Goal: Transaction & Acquisition: Purchase product/service

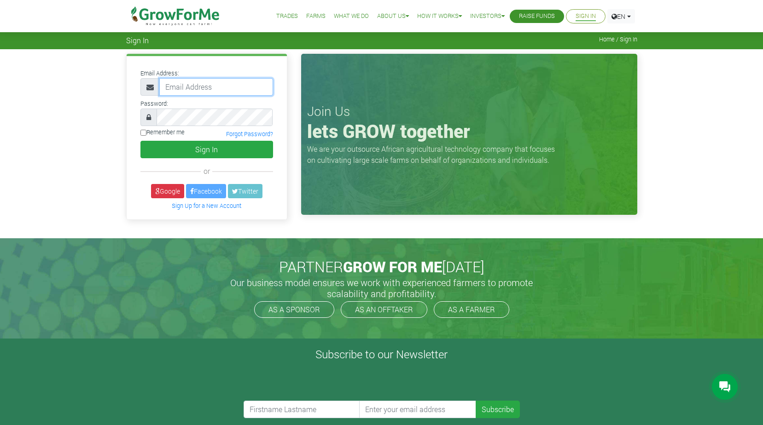
type input "ebenezaboadu@ymail.com"
click at [144, 133] on input "Remember me" at bounding box center [143, 133] width 6 height 6
checkbox input "true"
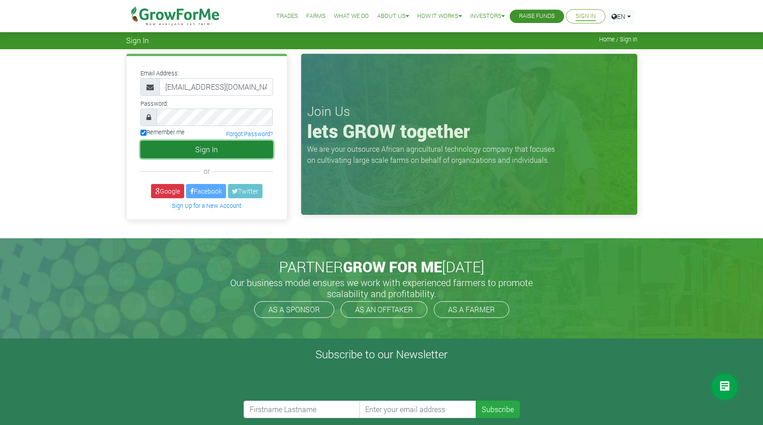
click at [154, 143] on button "Sign In" at bounding box center [206, 149] width 133 height 17
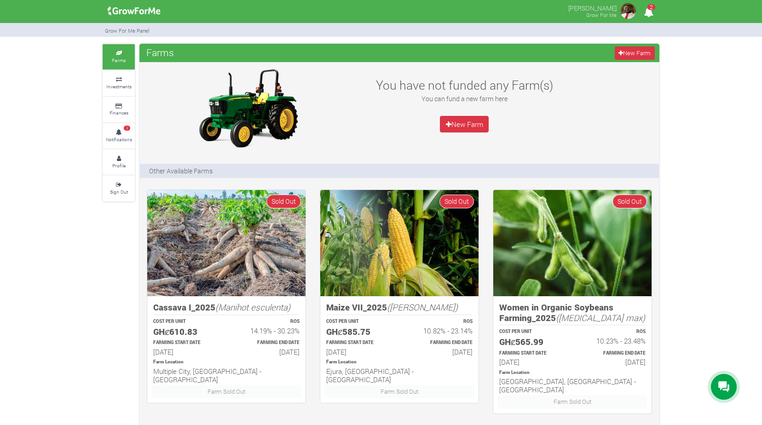
click at [649, 8] on span "2" at bounding box center [652, 7] width 8 height 6
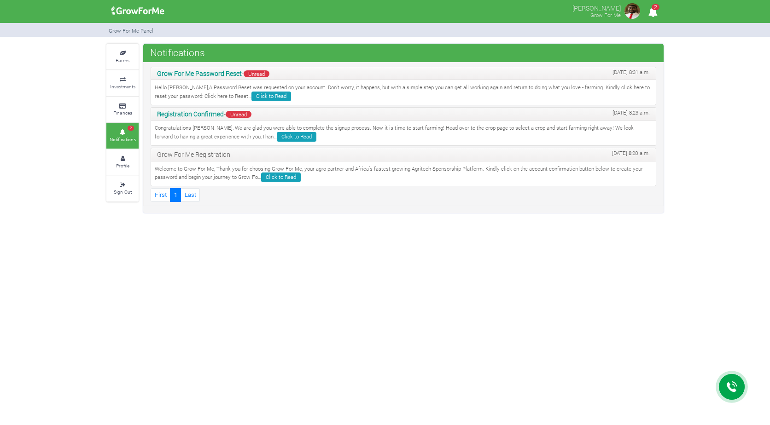
click at [266, 74] on span "Unread" at bounding box center [257, 73] width 26 height 7
click at [122, 79] on icon at bounding box center [123, 79] width 28 height 5
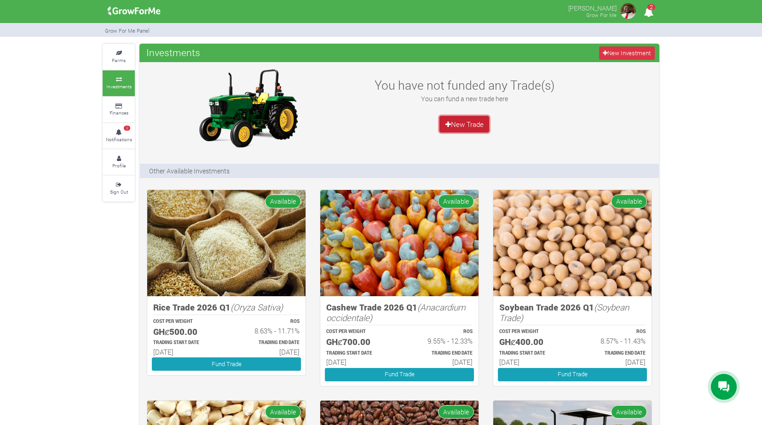
click at [473, 122] on link "New Trade" at bounding box center [465, 124] width 50 height 17
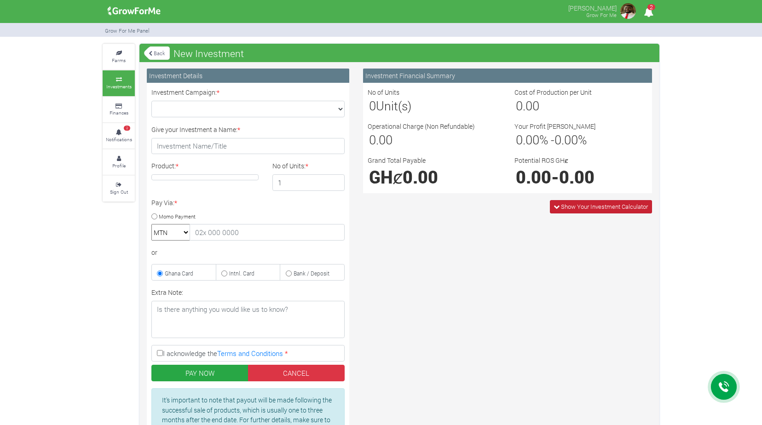
click at [554, 204] on icon at bounding box center [557, 207] width 6 height 6
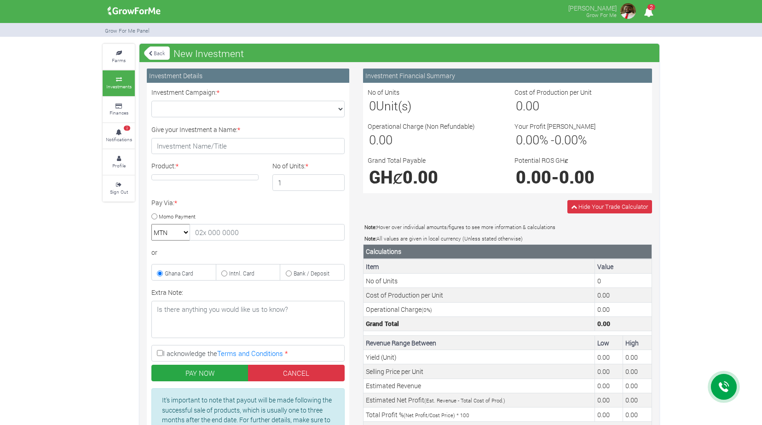
click at [119, 81] on icon at bounding box center [119, 79] width 28 height 5
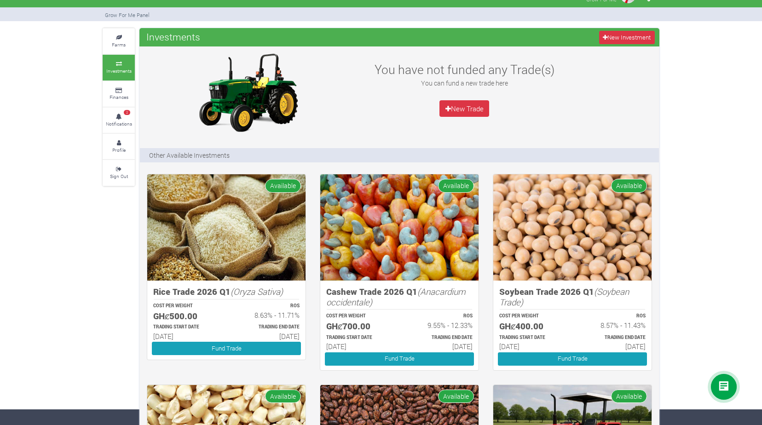
scroll to position [12, 0]
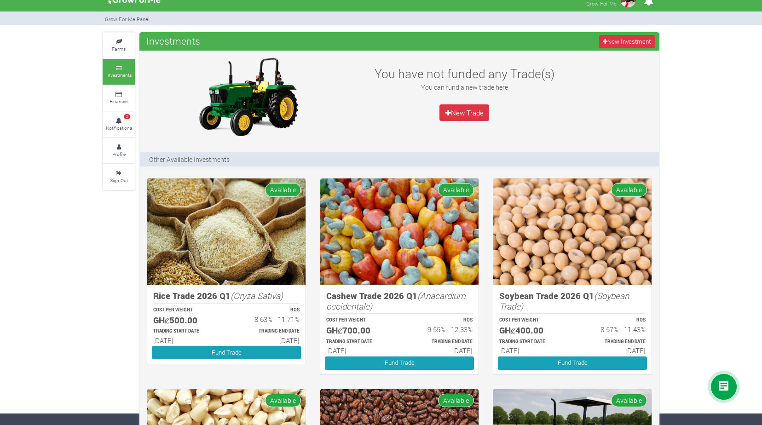
click at [426, 275] on img at bounding box center [399, 232] width 158 height 106
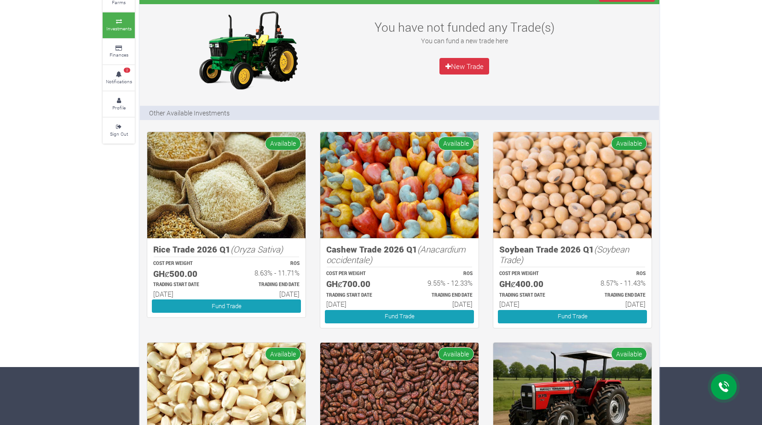
scroll to position [58, 0]
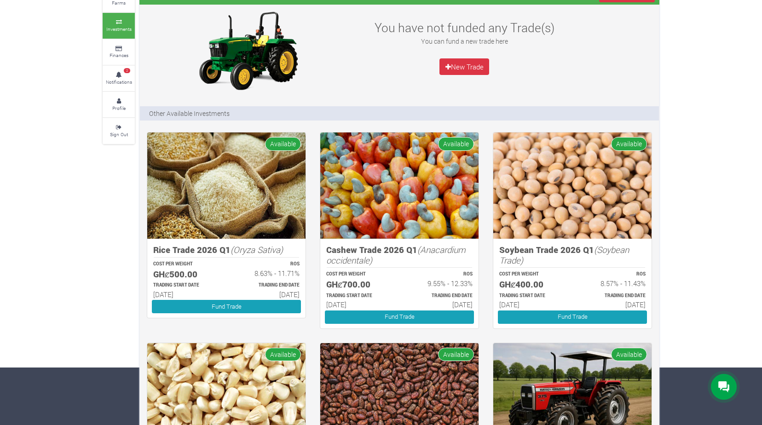
click at [461, 142] on span "Available" at bounding box center [456, 143] width 36 height 13
click at [462, 144] on span "Available" at bounding box center [456, 143] width 36 height 13
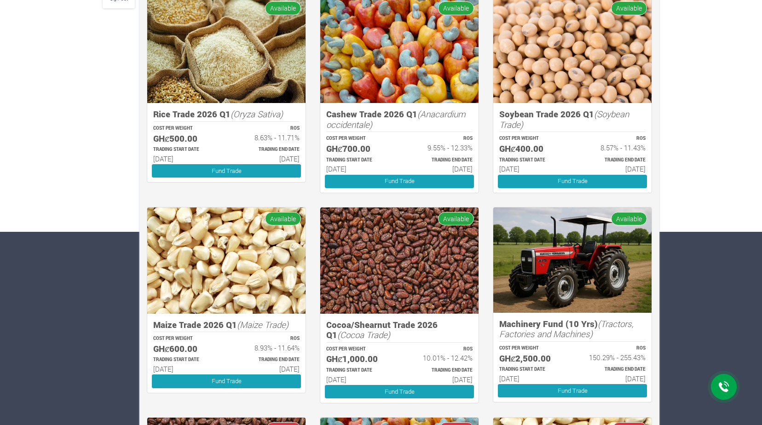
scroll to position [196, 0]
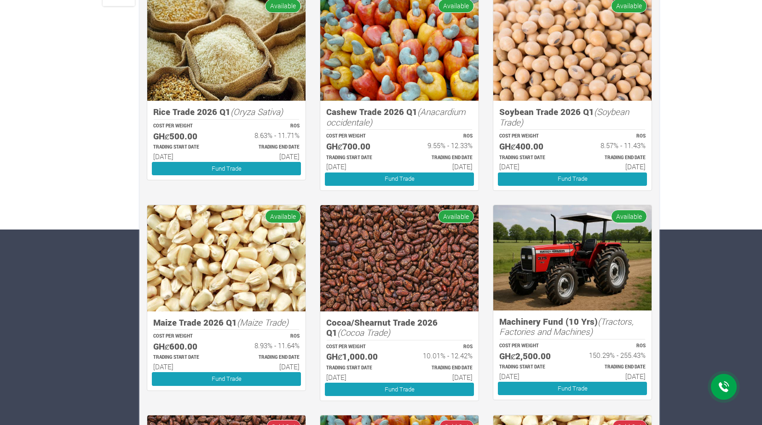
click at [468, 158] on p "TRADING END DATE" at bounding box center [440, 158] width 65 height 7
click at [444, 59] on img at bounding box center [399, 47] width 158 height 106
click at [434, 179] on link "Fund Trade" at bounding box center [399, 179] width 149 height 13
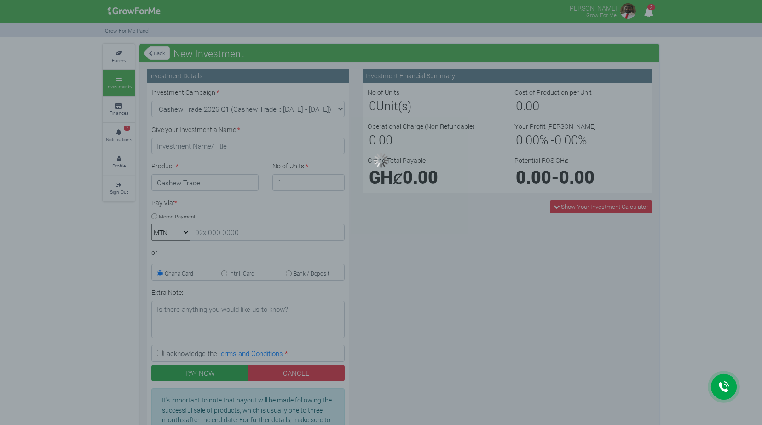
type input "1"
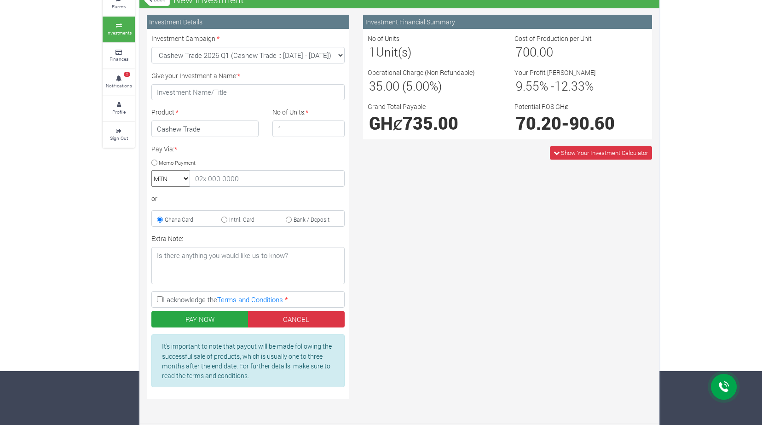
scroll to position [60, 0]
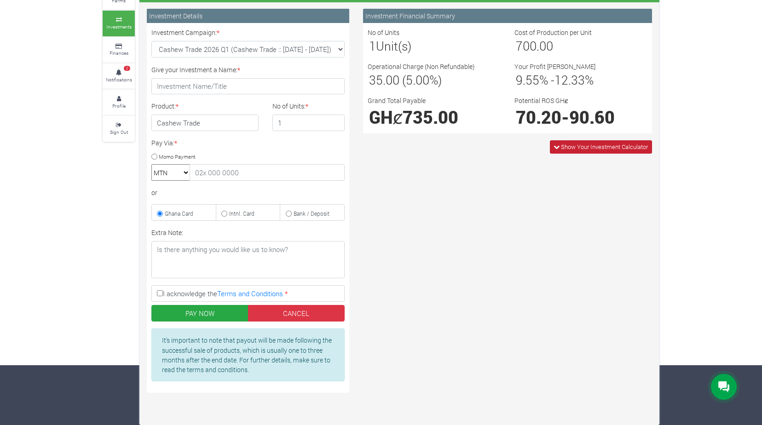
click at [556, 148] on icon at bounding box center [557, 147] width 6 height 6
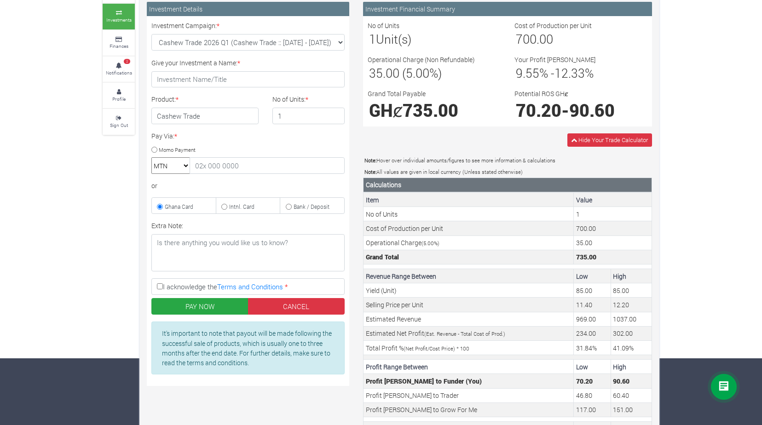
scroll to position [0, 0]
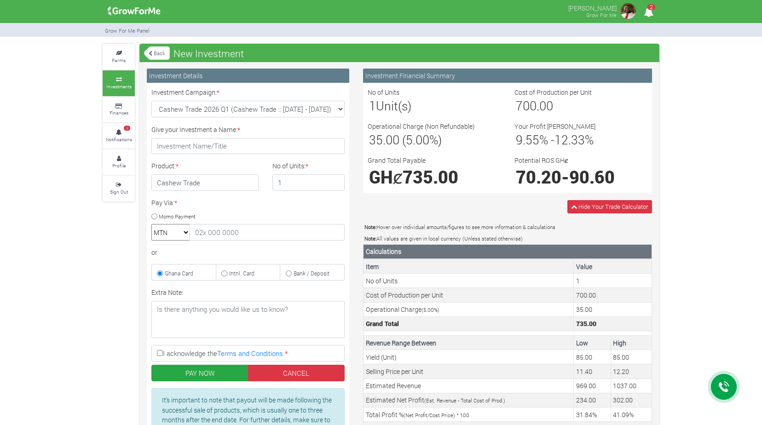
click at [151, 54] on icon at bounding box center [151, 53] width 4 height 5
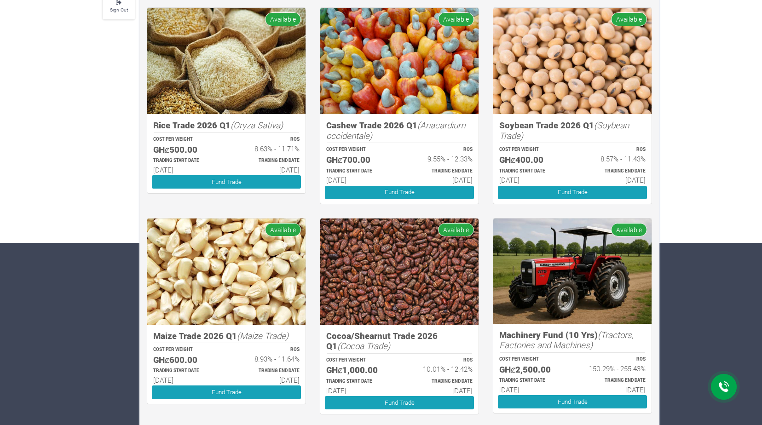
scroll to position [184, 0]
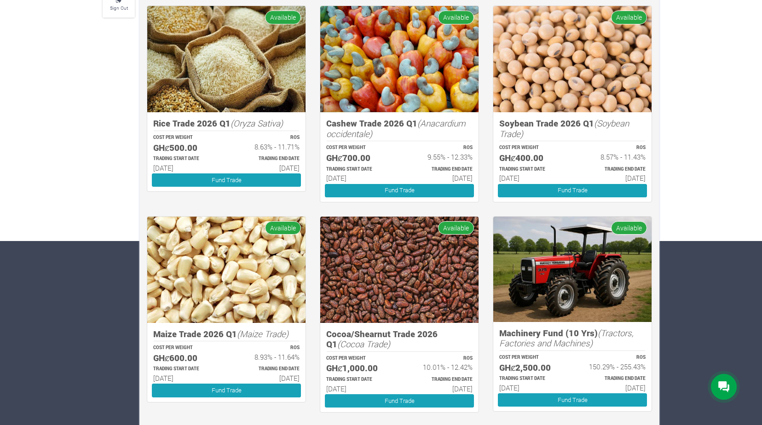
click at [626, 228] on span "Available" at bounding box center [629, 227] width 36 height 13
click at [613, 404] on link "Fund Trade" at bounding box center [572, 400] width 149 height 13
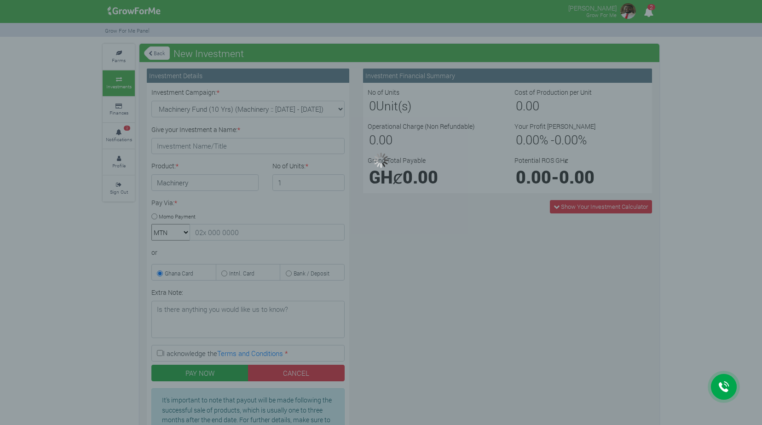
type input "1"
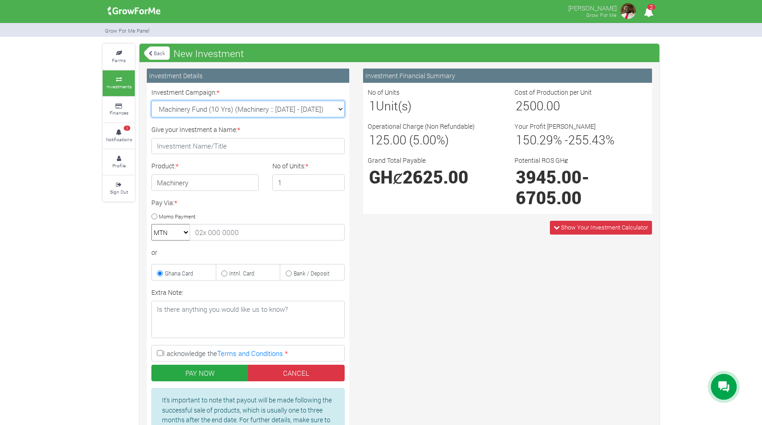
click at [342, 108] on select "Machinery Fund (10 Yrs) (Machinery :: 01st Jun 2025 - 01st Jun 2035) Cocoa/Shea…" at bounding box center [247, 109] width 193 height 17
click at [347, 98] on div "Investment Campaign: * Machinery Fund (10 Yrs) (Machinery :: 01st Jun 2025 - 01…" at bounding box center [248, 102] width 207 height 30
click at [140, 7] on img at bounding box center [133, 11] width 59 height 18
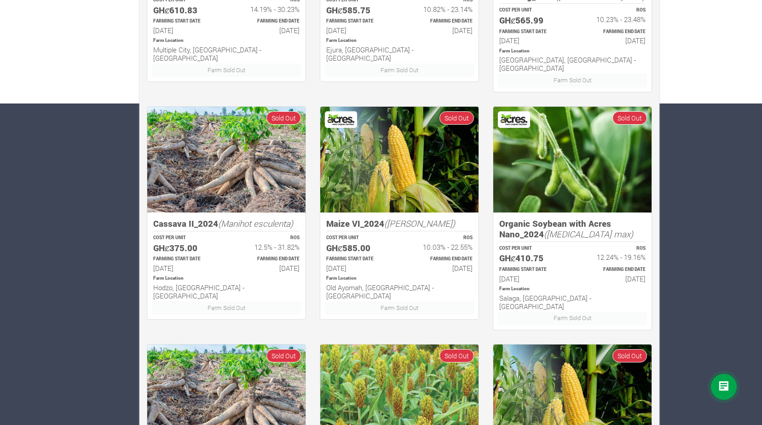
scroll to position [299, 0]
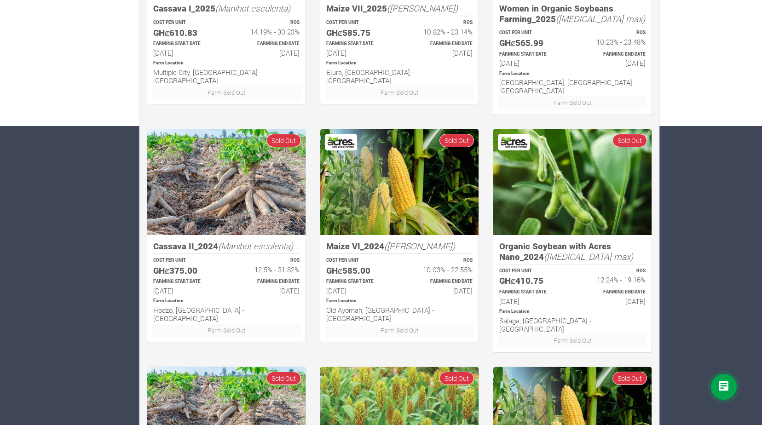
click at [249, 147] on img at bounding box center [226, 182] width 158 height 106
click at [249, 222] on img at bounding box center [226, 182] width 158 height 106
drag, startPoint x: 238, startPoint y: 320, endPoint x: 237, endPoint y: 302, distance: 18.0
click at [237, 302] on div "Cassava II_2024 (Manihot esculenta) COST PER UNIT GHȼ375.00 ROS 12.5% - 31.82% …" at bounding box center [226, 288] width 158 height 107
drag, startPoint x: 237, startPoint y: 302, endPoint x: 282, endPoint y: 208, distance: 104.2
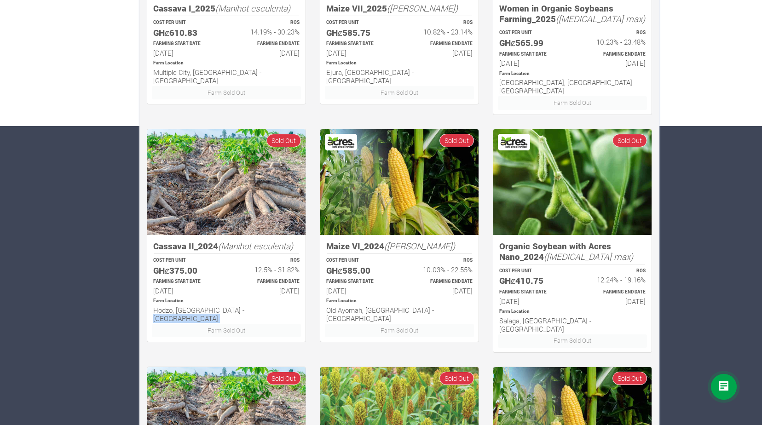
click at [282, 208] on img at bounding box center [226, 182] width 158 height 106
click at [275, 208] on img at bounding box center [226, 182] width 158 height 106
drag, startPoint x: 275, startPoint y: 208, endPoint x: 212, endPoint y: 200, distance: 63.6
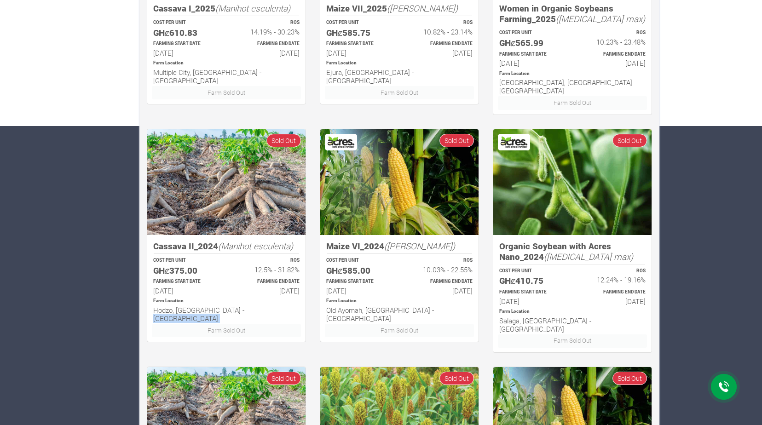
click at [212, 200] on img at bounding box center [226, 182] width 158 height 106
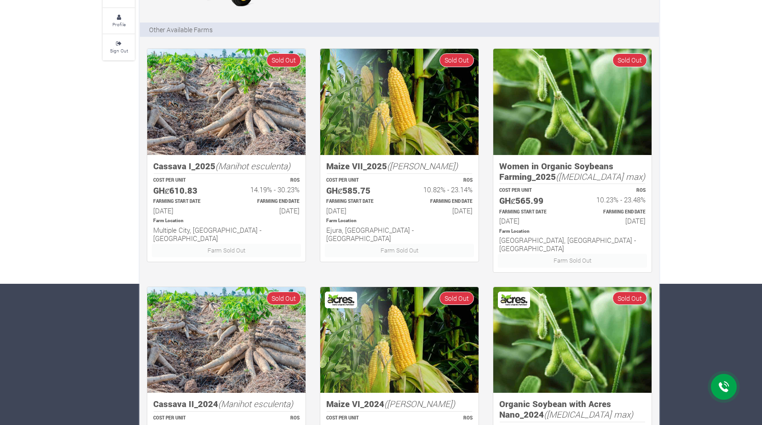
scroll to position [0, 0]
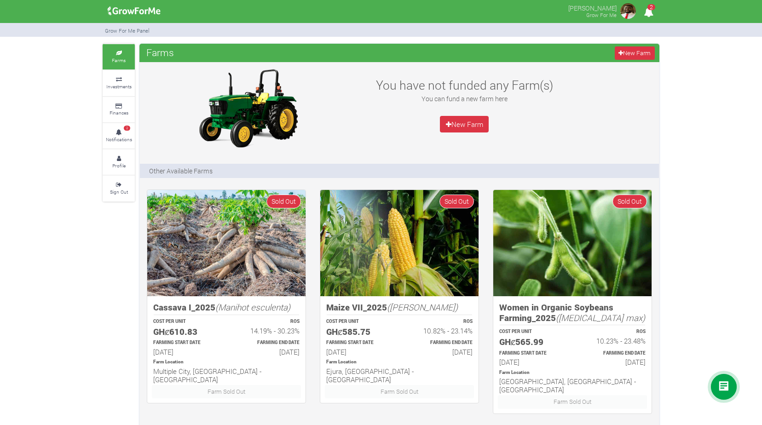
click at [145, 9] on img at bounding box center [133, 11] width 59 height 18
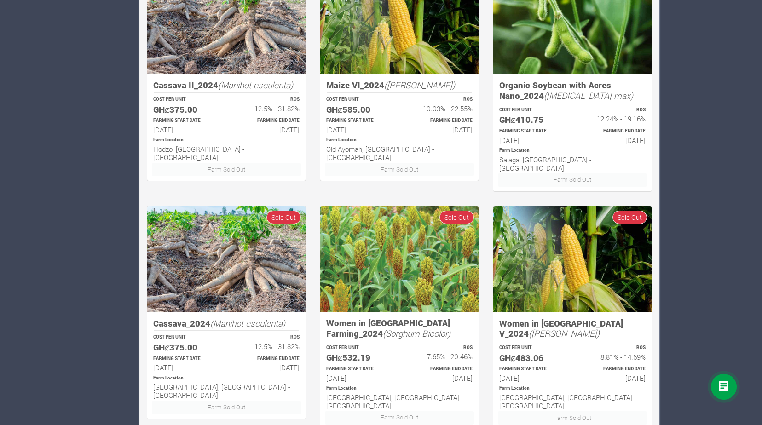
scroll to position [483, 0]
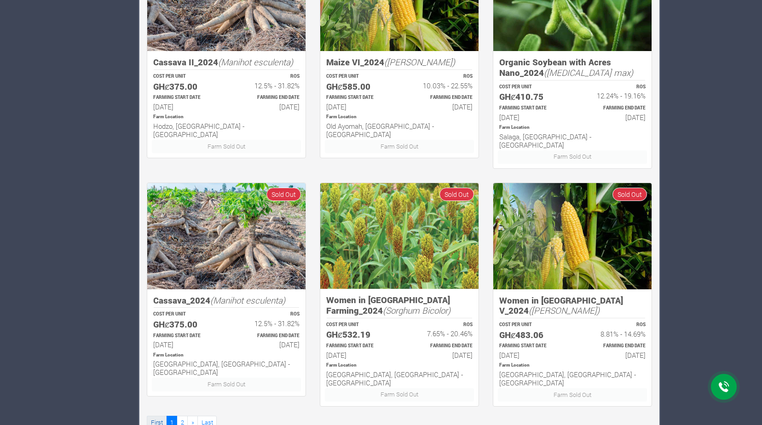
click at [159, 416] on link "First" at bounding box center [157, 422] width 20 height 13
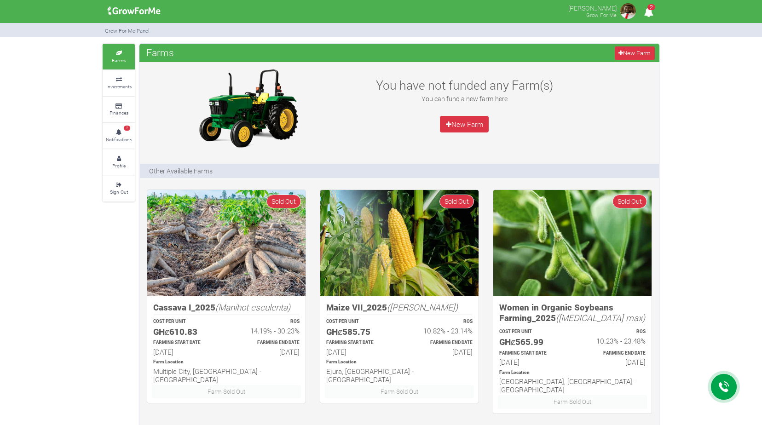
click at [649, 8] on span "2" at bounding box center [652, 7] width 8 height 6
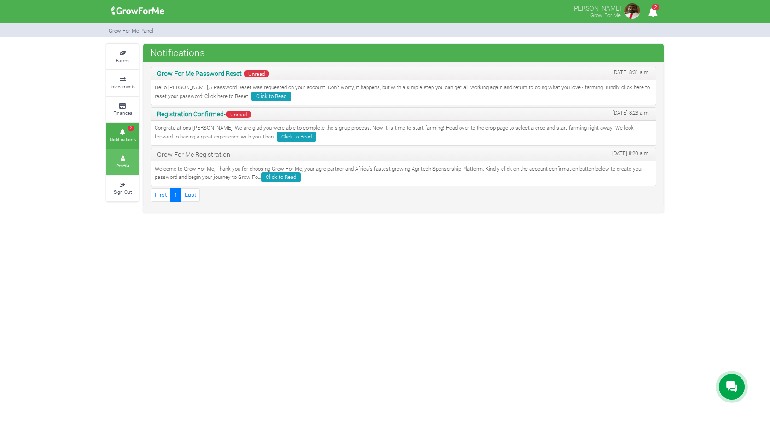
click at [123, 160] on icon at bounding box center [123, 159] width 28 height 5
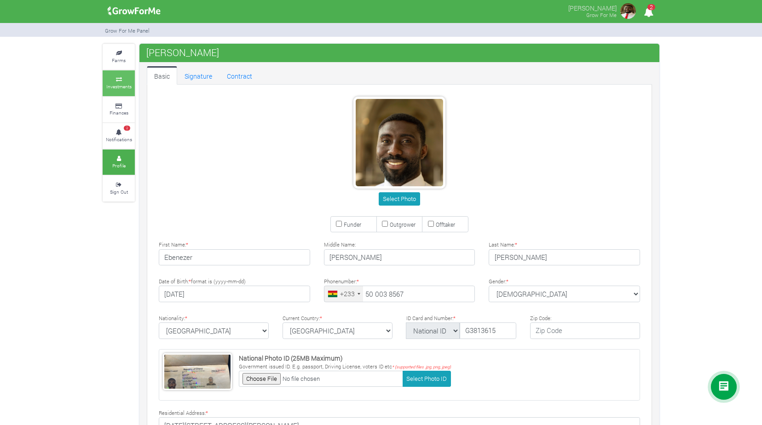
click at [121, 77] on icon at bounding box center [119, 79] width 28 height 5
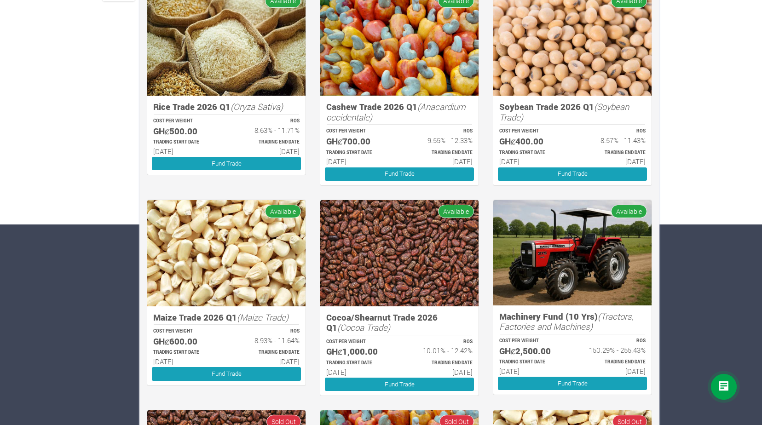
scroll to position [184, 0]
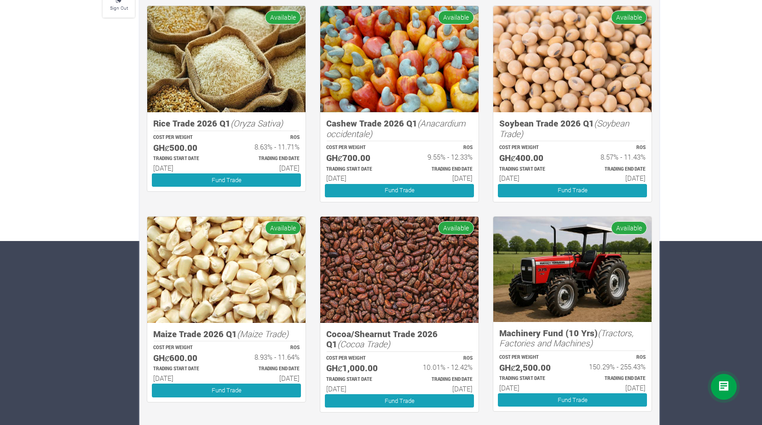
click at [202, 371] on p "TRADING START DATE" at bounding box center [185, 369] width 65 height 7
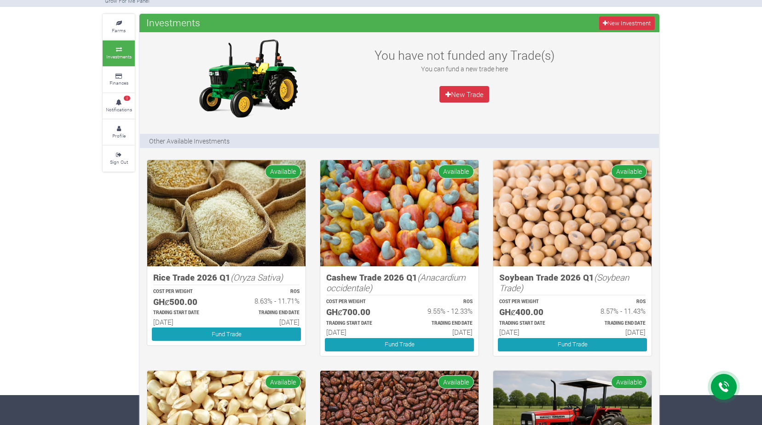
scroll to position [0, 0]
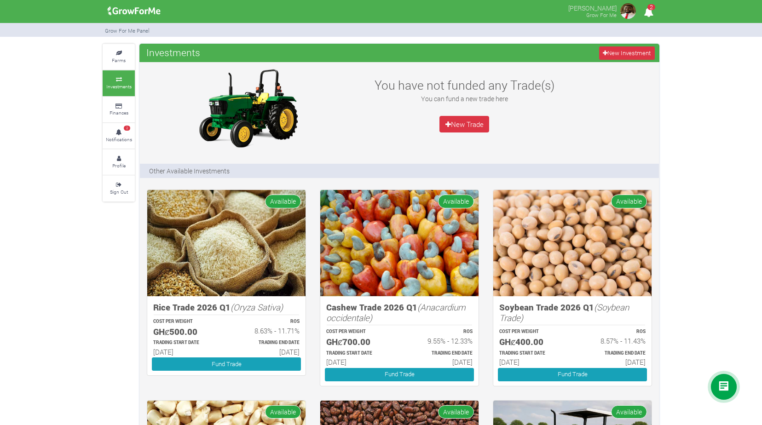
click at [647, 8] on icon "2" at bounding box center [649, 12] width 18 height 21
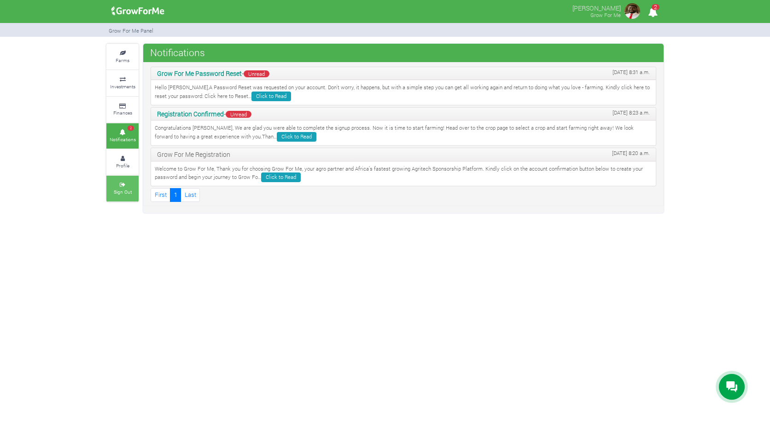
click at [126, 191] on small "Sign Out" at bounding box center [123, 192] width 18 height 6
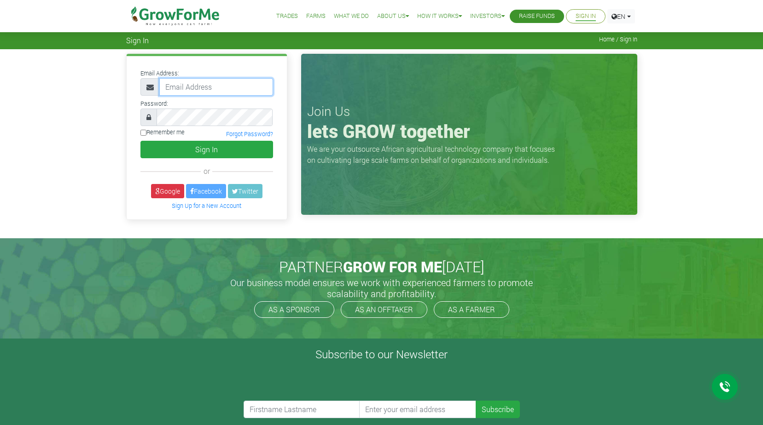
type input "[EMAIL_ADDRESS][DOMAIN_NAME]"
click at [150, 120] on icon at bounding box center [148, 117] width 5 height 7
drag, startPoint x: 150, startPoint y: 117, endPoint x: 128, endPoint y: 138, distance: 30.0
click at [128, 138] on div "Email Address: ebenezaboadu@ymail.com Password: Remember me or" at bounding box center [207, 137] width 160 height 163
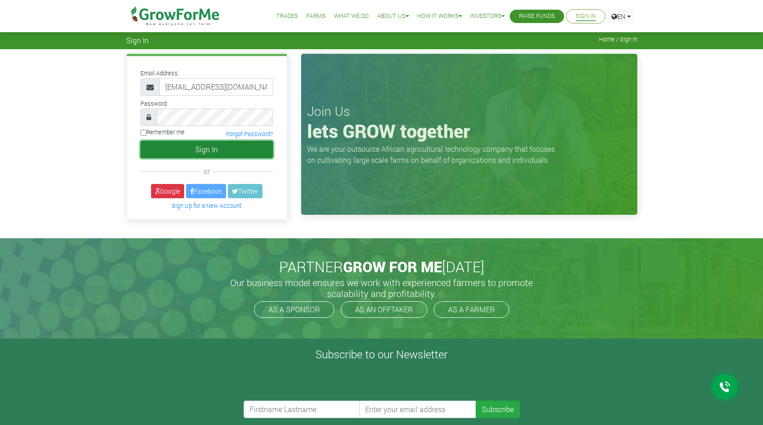
drag, startPoint x: 180, startPoint y: 147, endPoint x: 191, endPoint y: 151, distance: 11.6
click at [181, 148] on button "Sign In" at bounding box center [206, 149] width 133 height 17
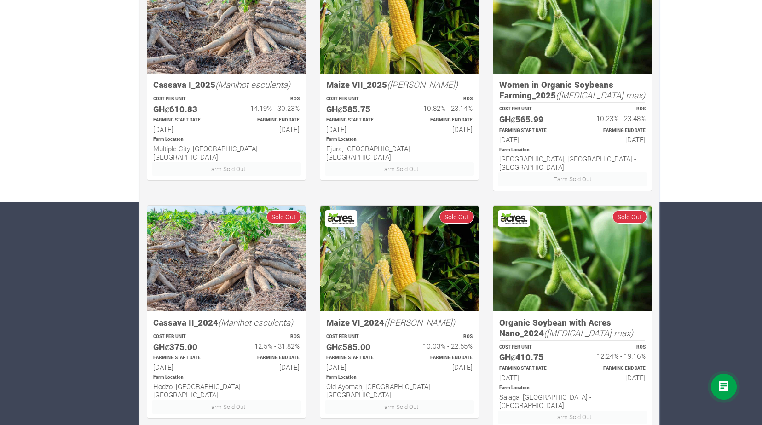
scroll to position [92, 0]
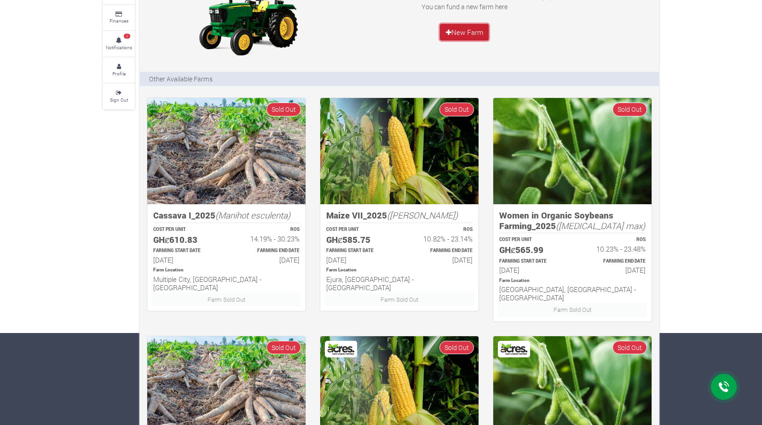
click at [466, 38] on link "New Farm" at bounding box center [464, 32] width 49 height 17
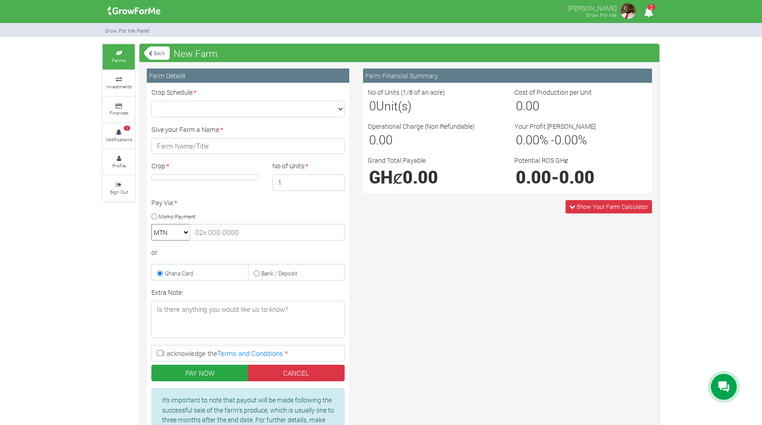
drag, startPoint x: 123, startPoint y: 85, endPoint x: 233, endPoint y: 71, distance: 110.8
click at [122, 85] on small "Investments" at bounding box center [118, 86] width 25 height 6
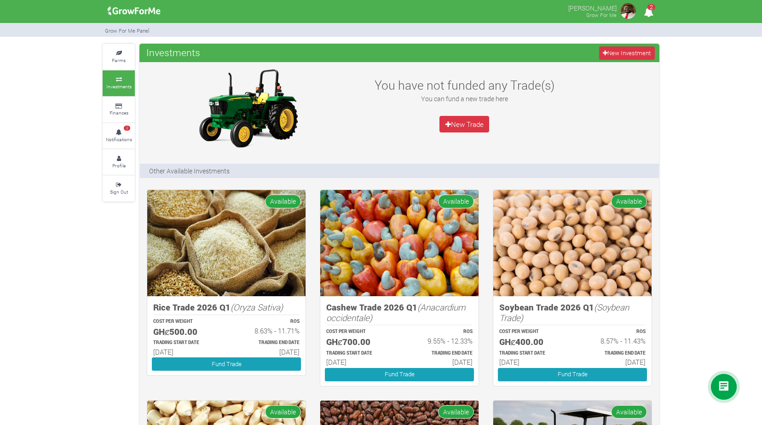
click at [368, 110] on div "You have not funded any Trade(s) You can fund a new trade here New Trade" at bounding box center [464, 108] width 216 height 83
click at [626, 15] on img at bounding box center [628, 11] width 18 height 18
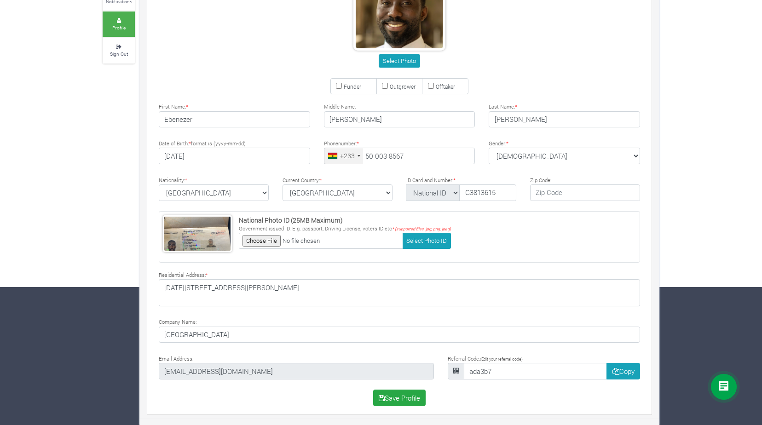
scroll to position [139, 0]
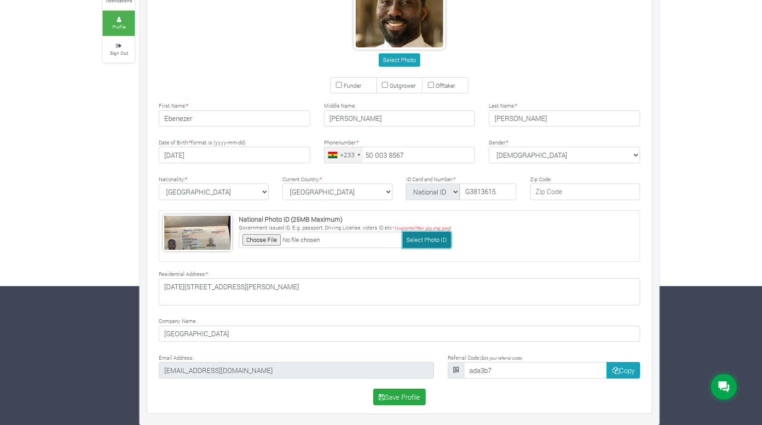
click at [438, 243] on button "Select Photo ID" at bounding box center [427, 240] width 48 height 16
click at [572, 194] on input "text" at bounding box center [585, 192] width 110 height 17
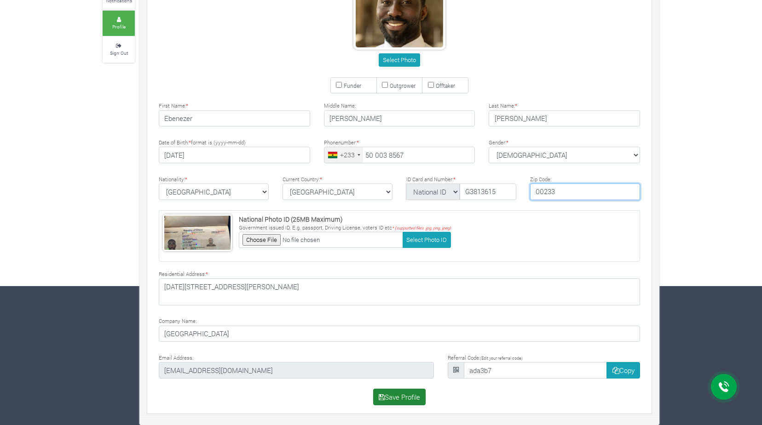
type input "00233"
click at [398, 397] on button "Save Profile" at bounding box center [399, 397] width 53 height 17
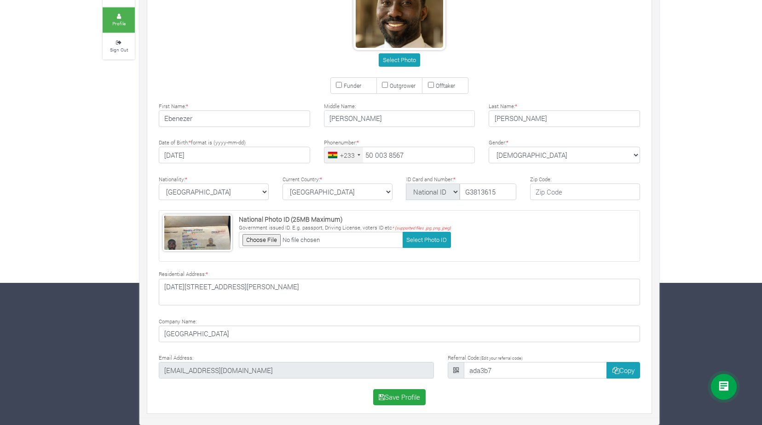
scroll to position [139, 0]
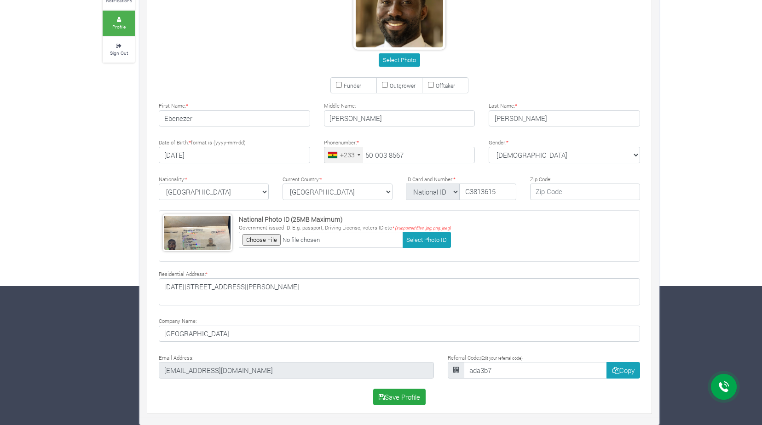
click at [106, 115] on div "Farms Investments Finances 2 Notifications Profile Sign Out Ebenezer Boadu" at bounding box center [381, 165] width 571 height 521
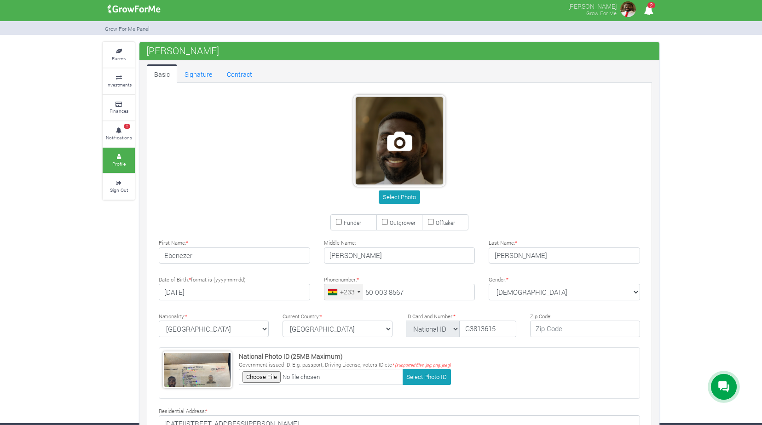
scroll to position [0, 0]
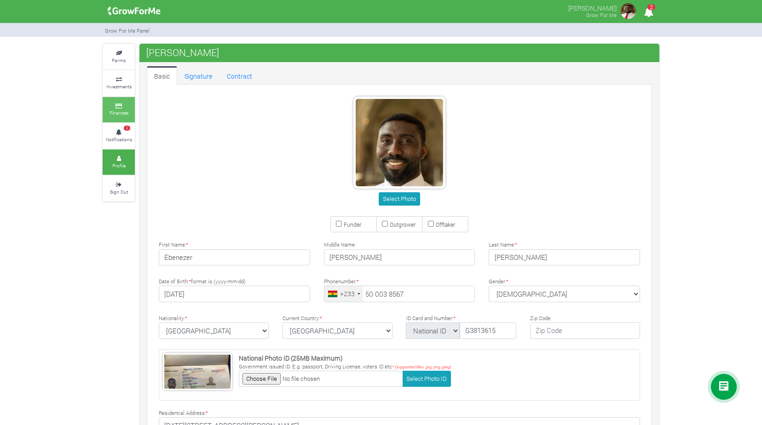
click at [122, 105] on icon at bounding box center [119, 106] width 28 height 5
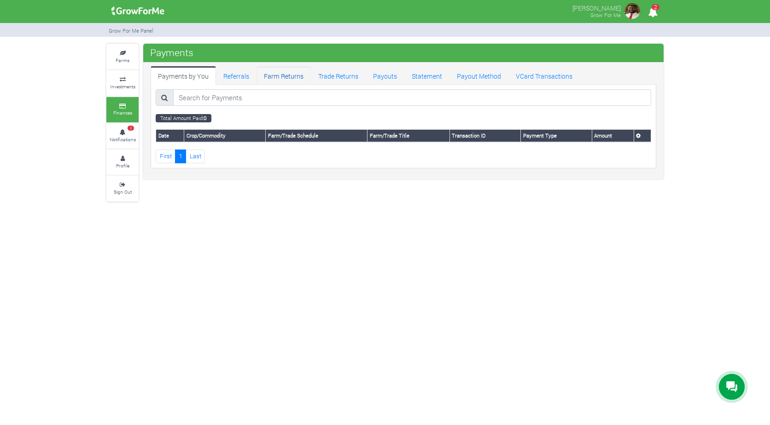
click at [286, 77] on link "Farm Returns" at bounding box center [283, 75] width 54 height 18
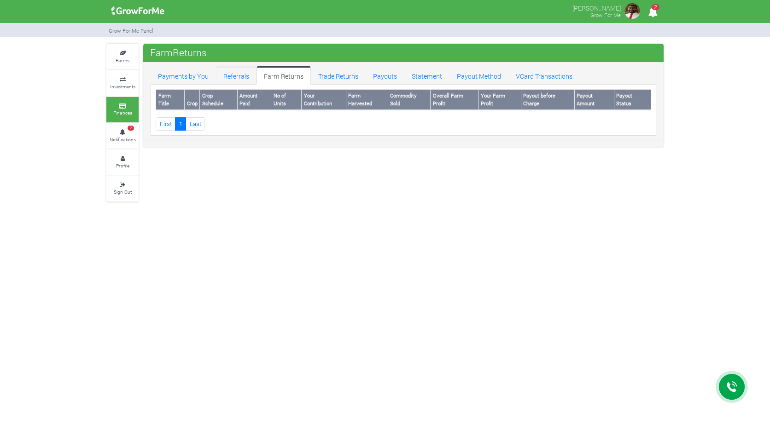
click at [238, 79] on link "Referrals" at bounding box center [236, 75] width 41 height 18
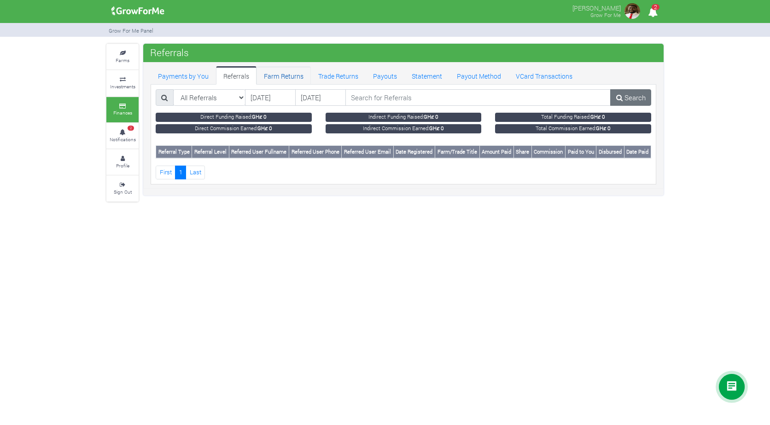
click at [284, 81] on link "Farm Returns" at bounding box center [283, 75] width 54 height 18
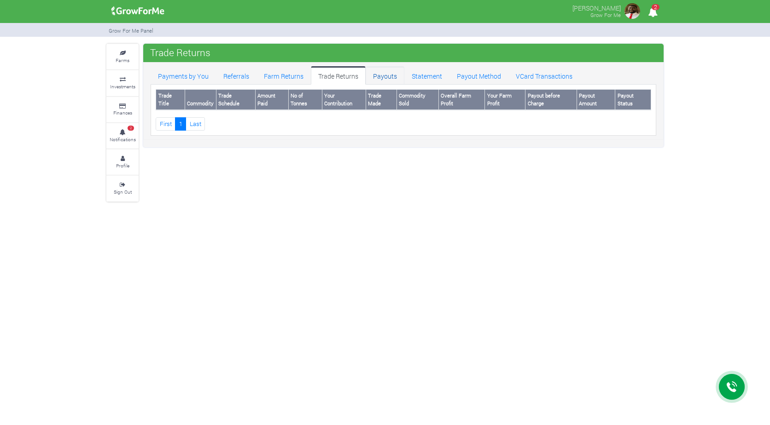
click at [400, 76] on link "Payouts" at bounding box center [384, 75] width 39 height 18
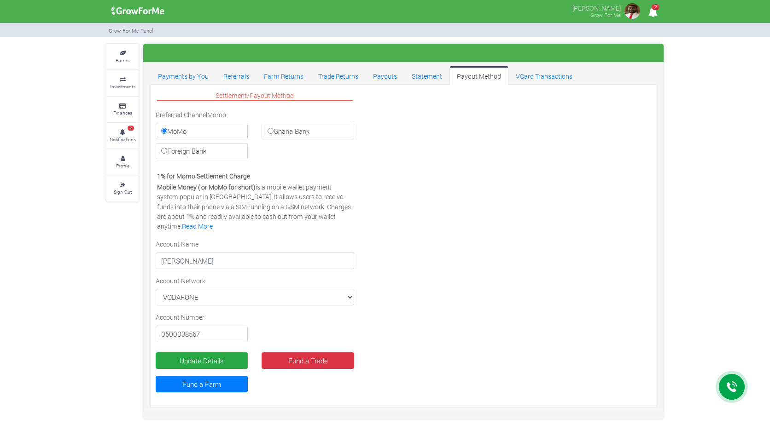
click at [532, 79] on link "VCard Transactions" at bounding box center [543, 75] width 71 height 18
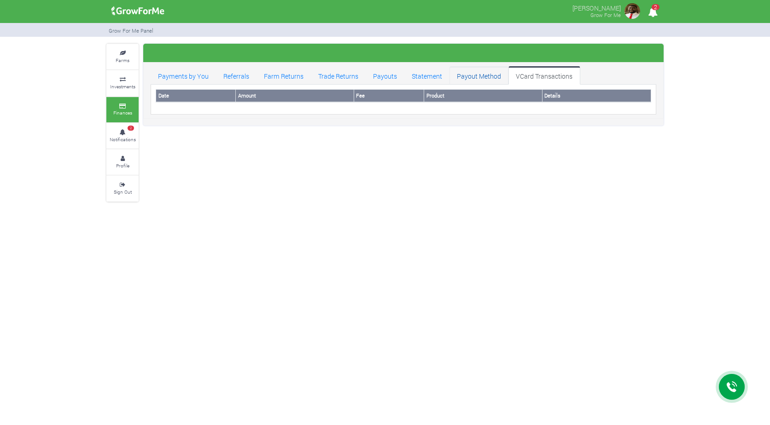
click at [473, 79] on link "Payout Method" at bounding box center [478, 75] width 59 height 18
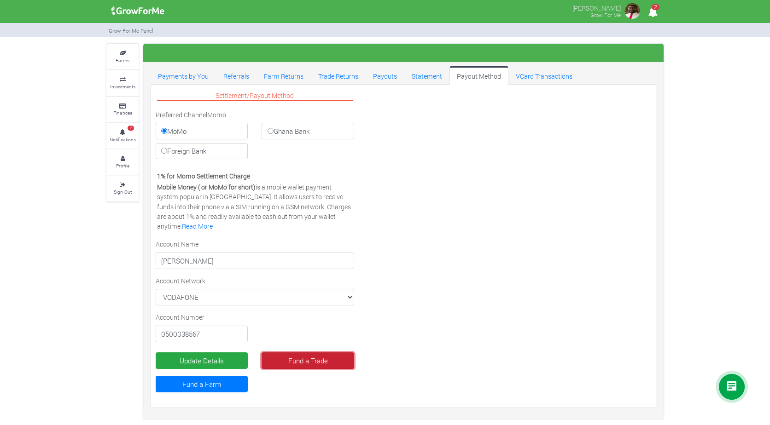
click at [322, 360] on link "Fund a Trade" at bounding box center [307, 361] width 92 height 17
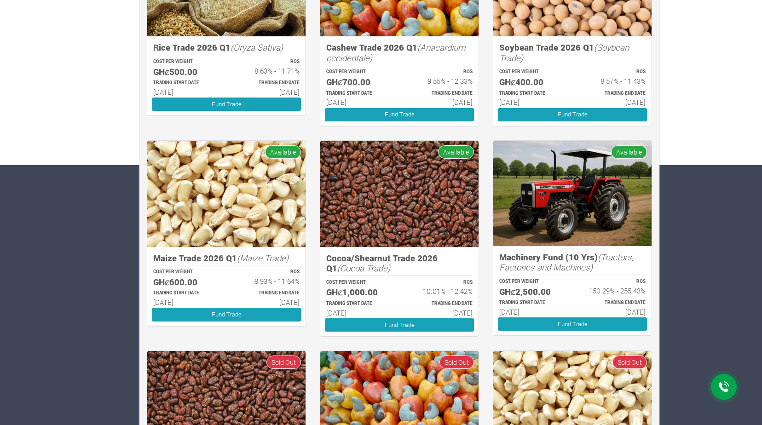
scroll to position [276, 0]
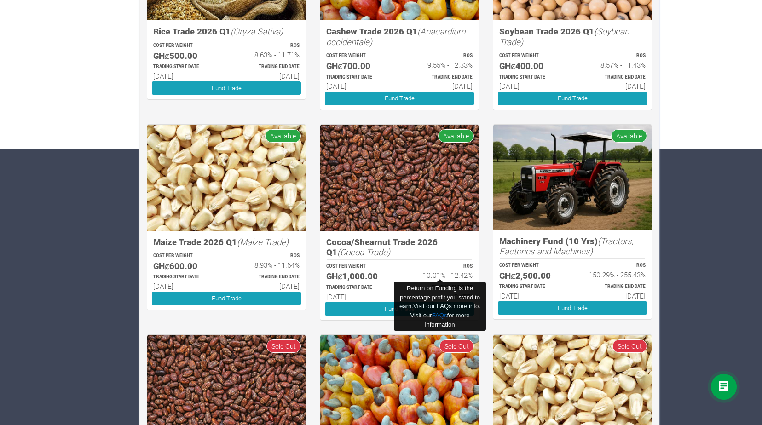
drag, startPoint x: 458, startPoint y: 273, endPoint x: 440, endPoint y: 315, distance: 46.2
click at [440, 315] on link "FAQs" at bounding box center [439, 315] width 15 height 7
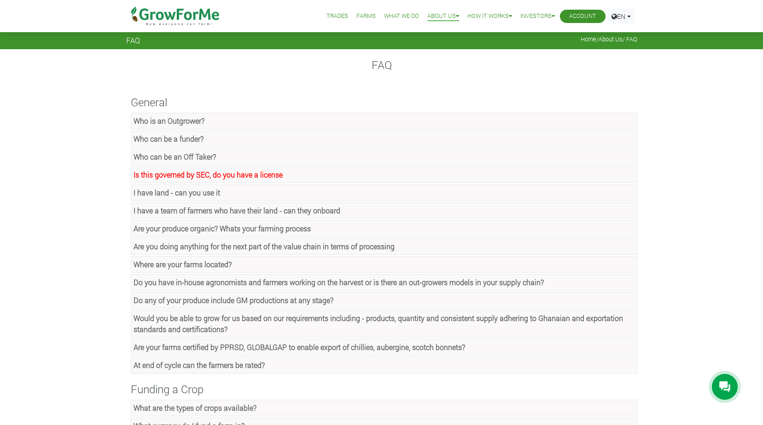
click at [195, 119] on strong "Who is an Outgrower?" at bounding box center [168, 121] width 71 height 10
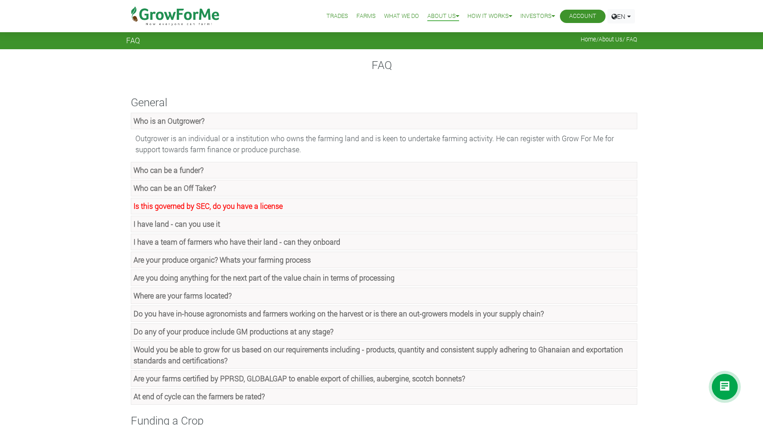
click at [177, 122] on strong "Who is an Outgrower?" at bounding box center [168, 121] width 71 height 10
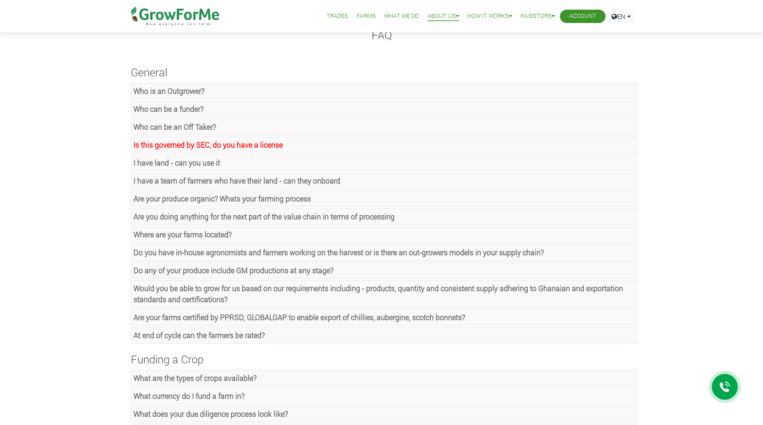
scroll to position [46, 0]
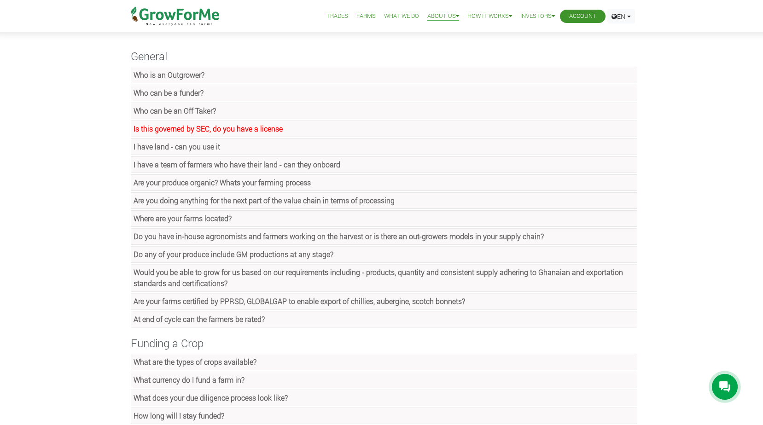
click at [185, 95] on strong "Who can be a funder?" at bounding box center [168, 93] width 70 height 10
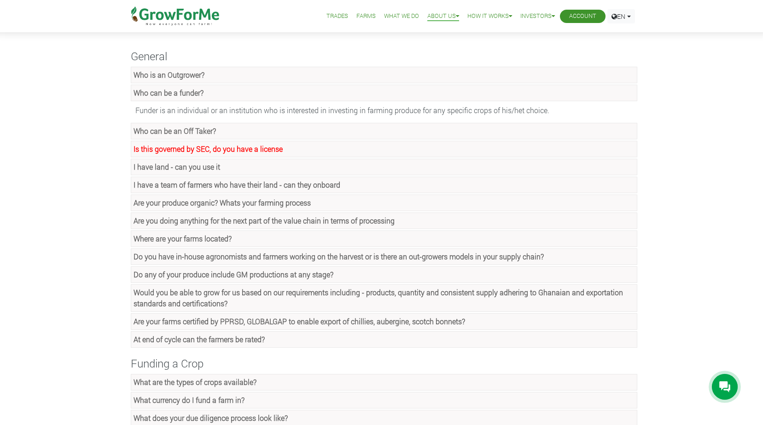
click at [168, 107] on div "Funder is an individual or an institution who is interested in investing in far…" at bounding box center [384, 111] width 506 height 16
click at [169, 132] on strong "Who can be an Off Taker?" at bounding box center [174, 131] width 82 height 10
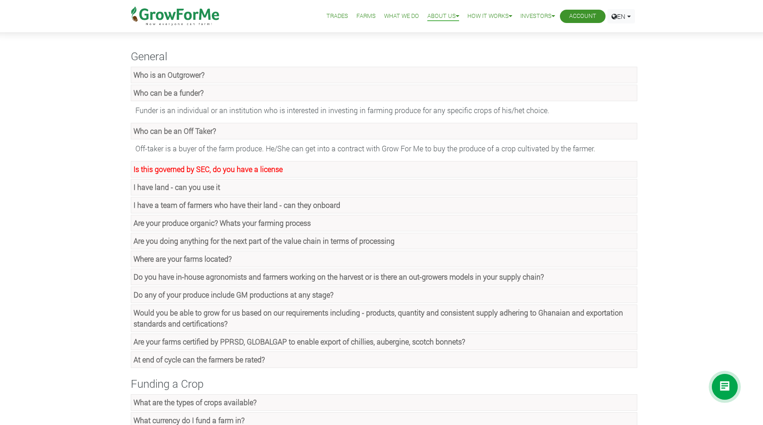
click at [202, 133] on strong "Who can be an Off Taker?" at bounding box center [174, 131] width 82 height 10
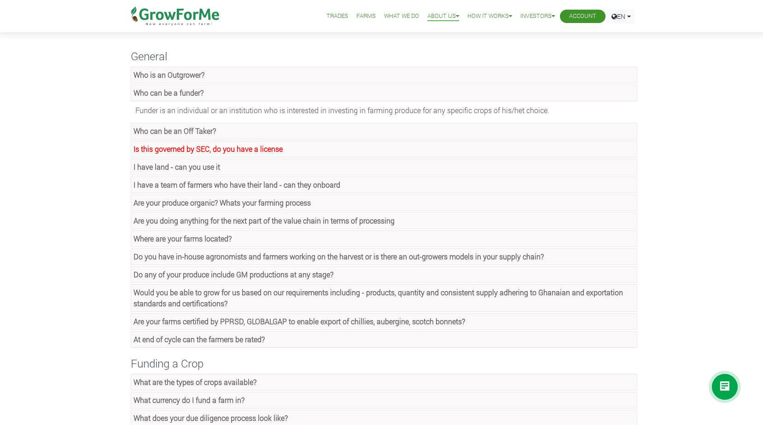
click at [202, 110] on div "Funder is an individual or an institution who is interested in investing in far…" at bounding box center [384, 111] width 506 height 16
click at [191, 97] on strong "Who can be a funder?" at bounding box center [168, 93] width 70 height 10
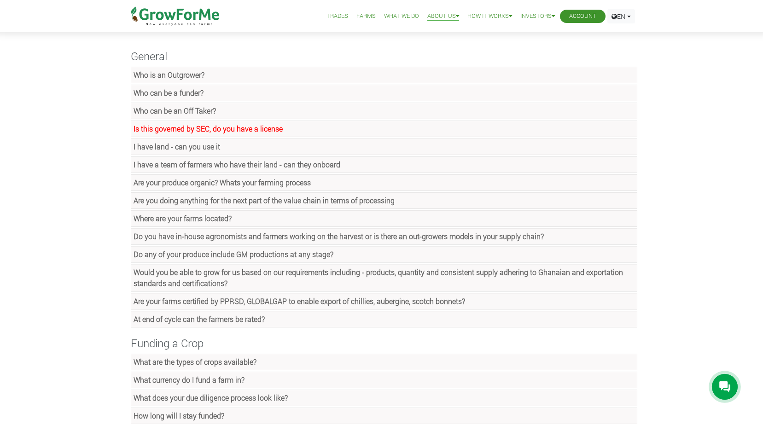
click at [237, 128] on strong "Is this governed by SEC, do you have a license" at bounding box center [207, 129] width 149 height 10
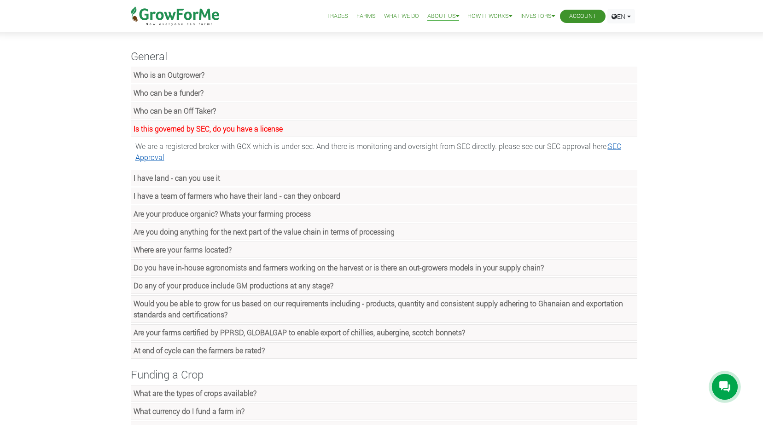
click at [613, 147] on link "SEC Approval" at bounding box center [378, 151] width 486 height 21
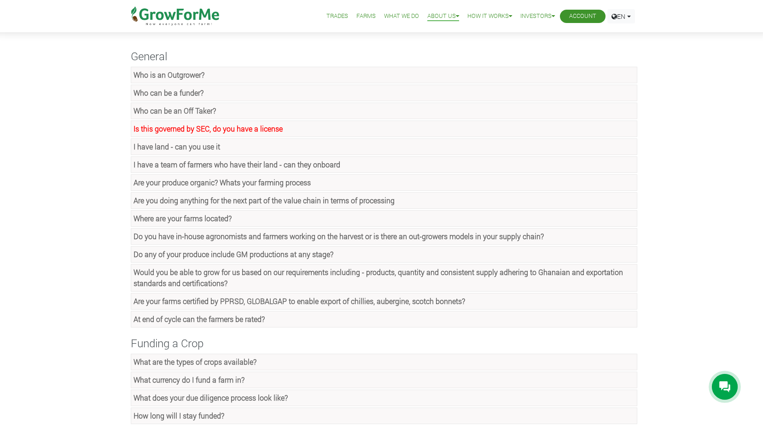
click at [204, 149] on strong "I have land - can you use it" at bounding box center [176, 147] width 87 height 10
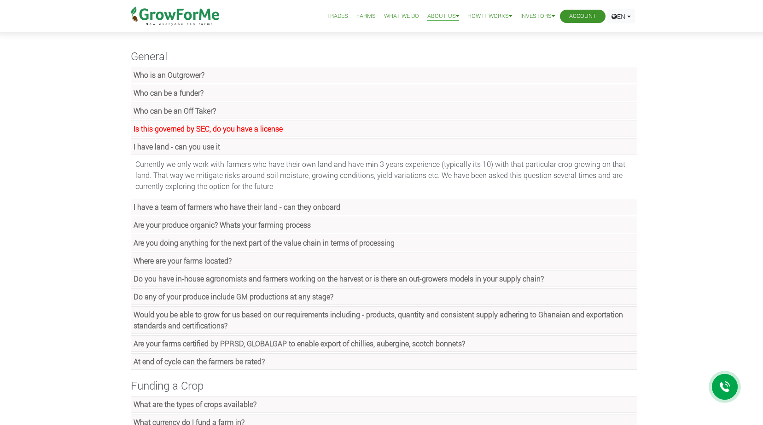
click at [207, 143] on strong "I have land - can you use it" at bounding box center [176, 147] width 87 height 10
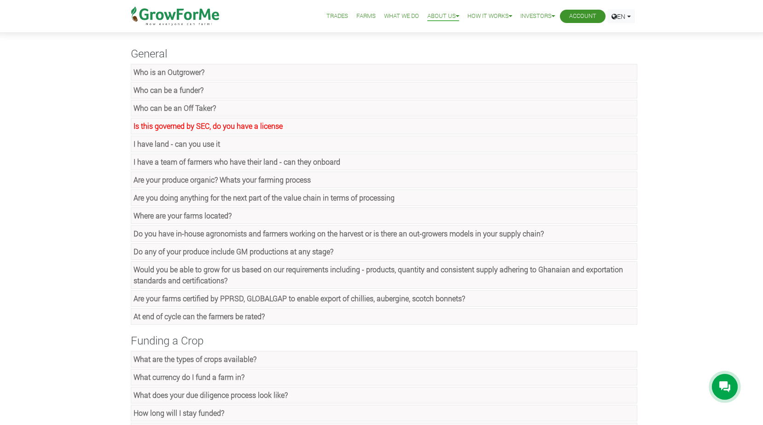
scroll to position [92, 0]
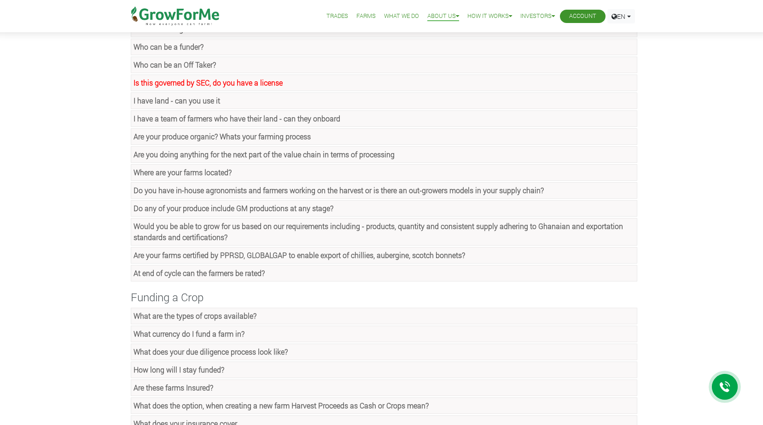
click at [275, 122] on strong "I have a team of farmers who have their land - can they onboard" at bounding box center [236, 119] width 207 height 10
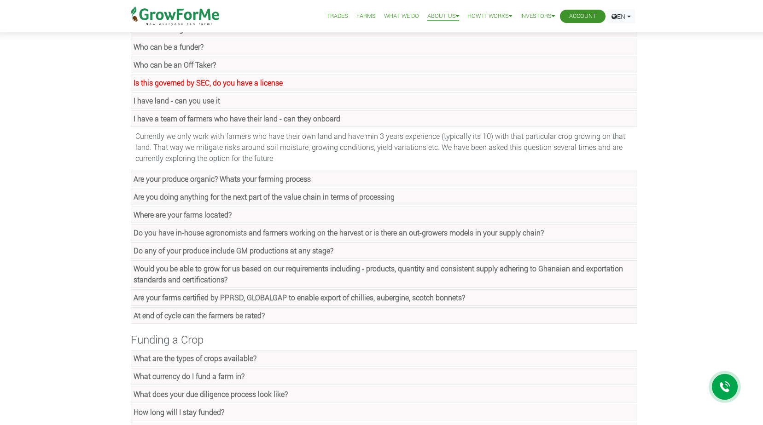
click at [274, 122] on strong "I have a team of farmers who have their land - can they onboard" at bounding box center [236, 119] width 207 height 10
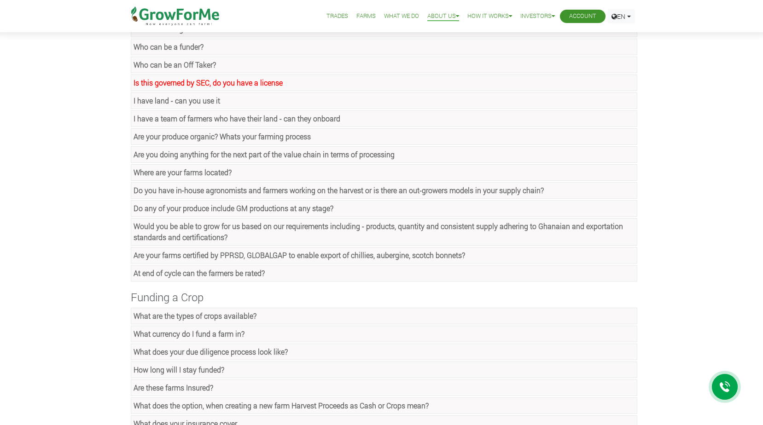
click at [228, 140] on strong "Are your produce organic? Whats your farming process" at bounding box center [221, 137] width 177 height 10
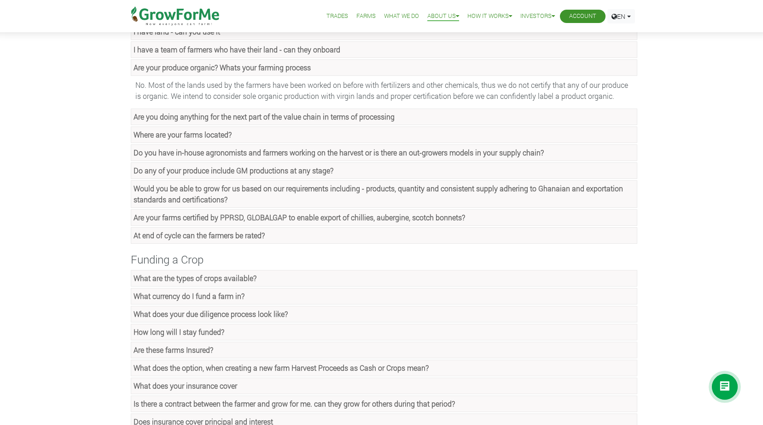
scroll to position [184, 0]
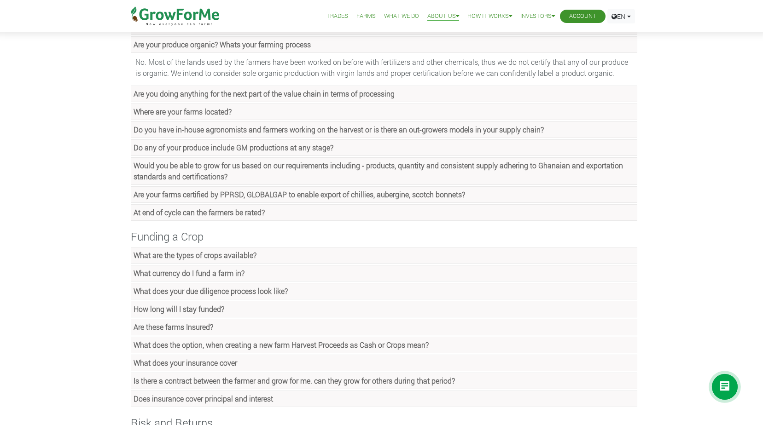
click at [239, 47] on strong "Are your produce organic? Whats your farming process" at bounding box center [221, 45] width 177 height 10
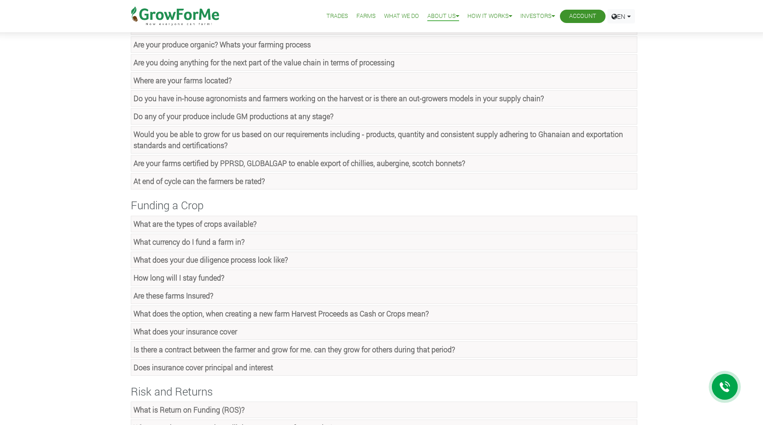
click at [310, 66] on strong "Are you doing anything for the next part of the value chain in terms of process…" at bounding box center [263, 63] width 261 height 10
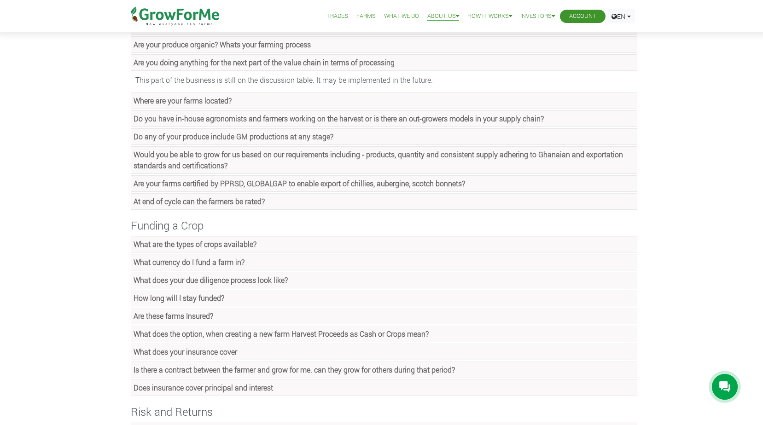
click at [310, 66] on strong "Are you doing anything for the next part of the value chain in terms of process…" at bounding box center [263, 63] width 261 height 10
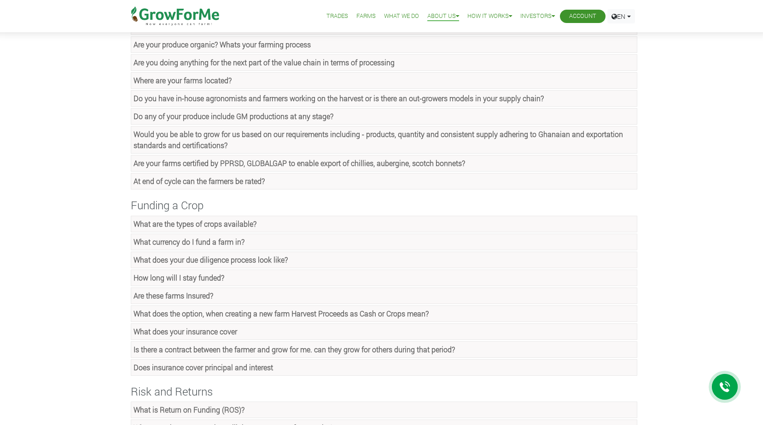
click at [200, 83] on strong "Where are your farms located?" at bounding box center [182, 80] width 98 height 10
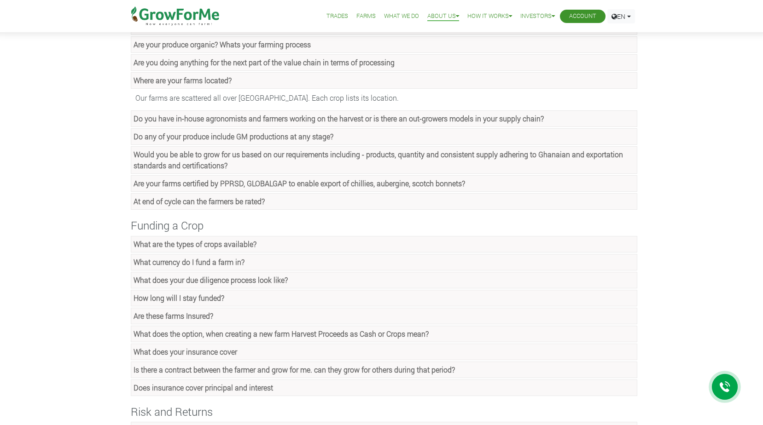
click at [198, 85] on link "Where are your farms located?" at bounding box center [384, 80] width 506 height 17
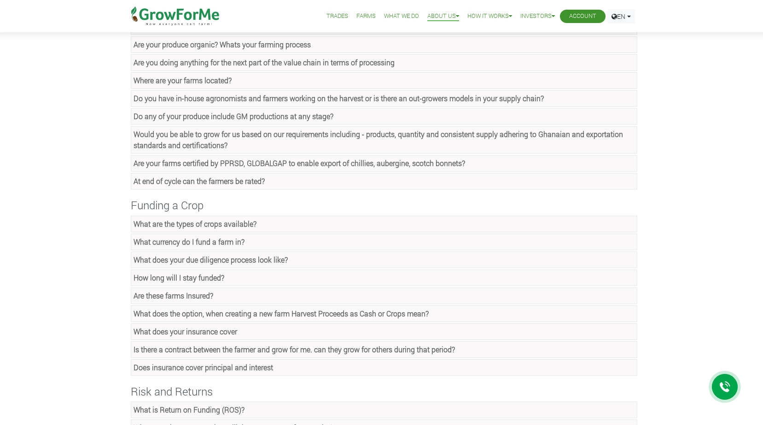
click at [298, 98] on strong "Do you have in-house agronomists and farmers working on the harvest or is there…" at bounding box center [338, 98] width 410 height 10
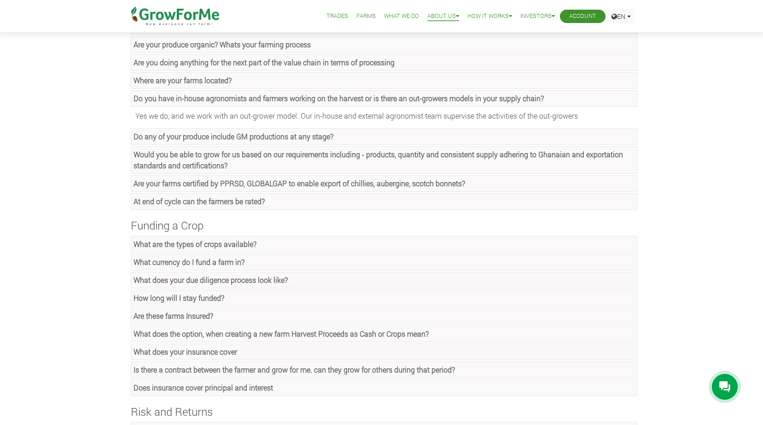
click at [334, 99] on strong "Do you have in-house agronomists and farmers working on the harvest or is there…" at bounding box center [338, 98] width 410 height 10
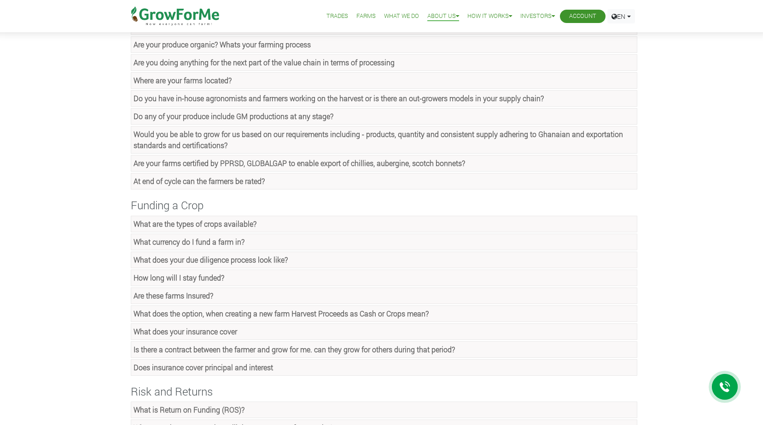
click at [307, 116] on strong "Do any of your produce include GM productions at any stage?" at bounding box center [233, 116] width 200 height 10
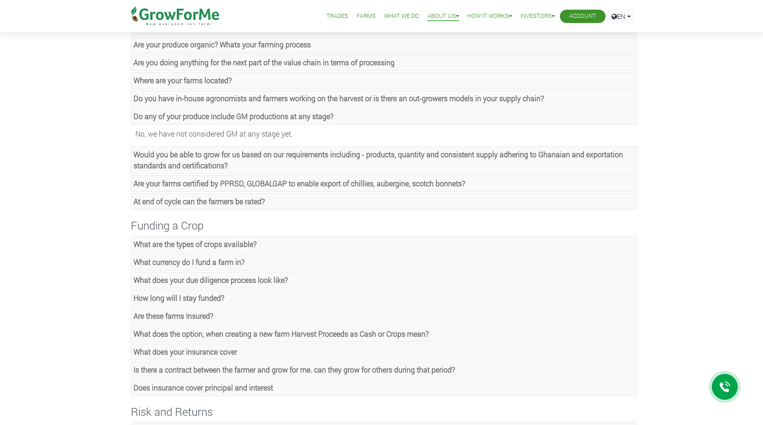
click at [300, 119] on strong "Do any of your produce include GM productions at any stage?" at bounding box center [233, 116] width 200 height 10
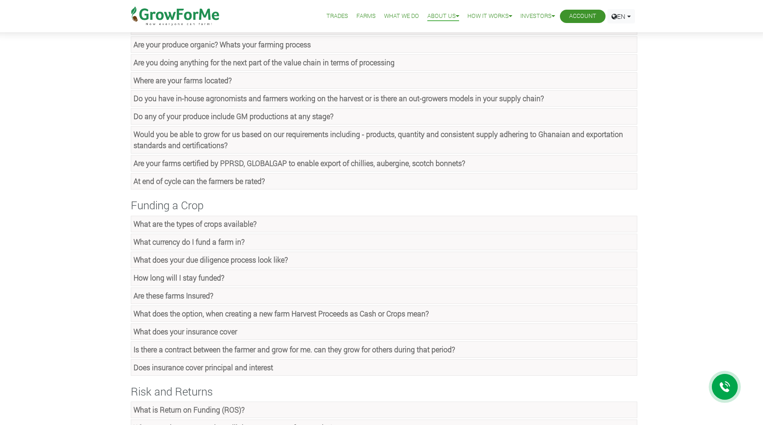
click at [498, 142] on link "Would you be able to grow for us based on our requirements including - products…" at bounding box center [384, 140] width 506 height 28
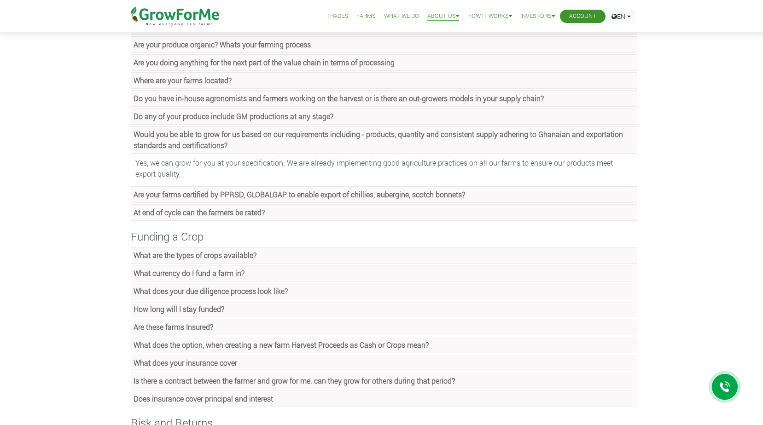
click at [156, 142] on strong "Would you be able to grow for us based on our requirements including - products…" at bounding box center [377, 139] width 489 height 21
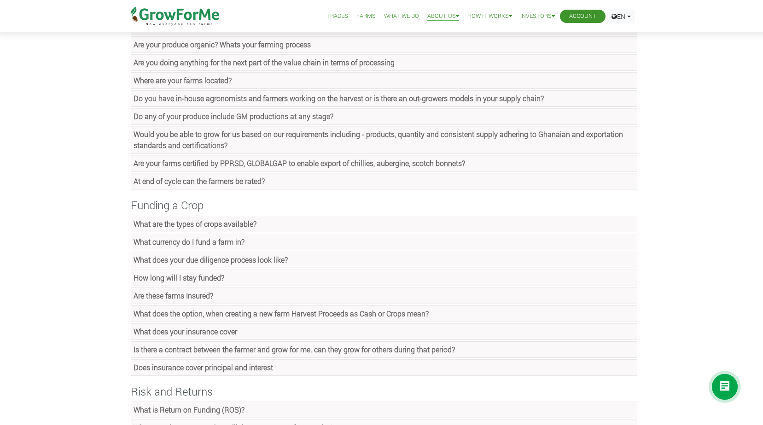
click at [328, 165] on strong "Are your farms certified by PPRSD, GLOBALGAP to enable export of chillies, aube…" at bounding box center [298, 163] width 331 height 10
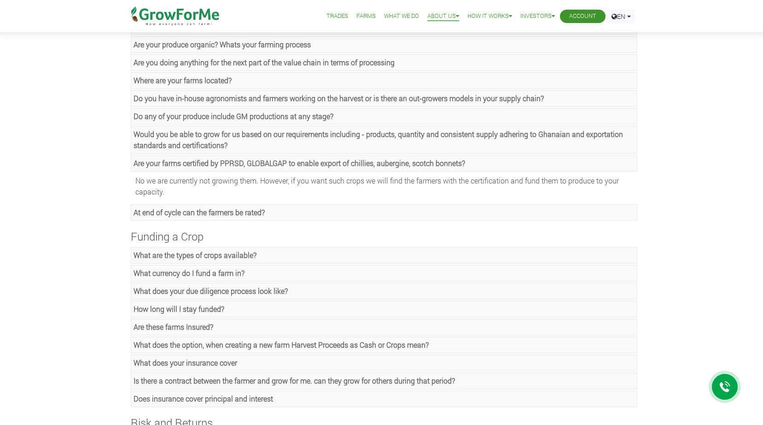
click at [321, 166] on strong "Are your farms certified by PPRSD, GLOBALGAP to enable export of chillies, aube…" at bounding box center [298, 163] width 331 height 10
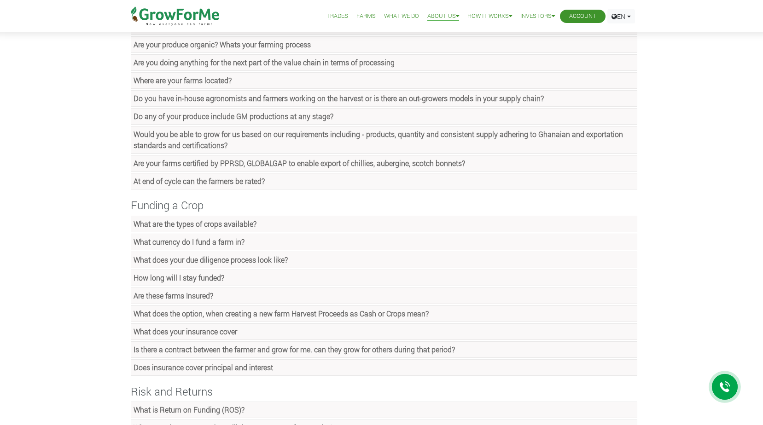
click at [219, 182] on strong "At end of cycle can the farmers be rated?" at bounding box center [198, 181] width 131 height 10
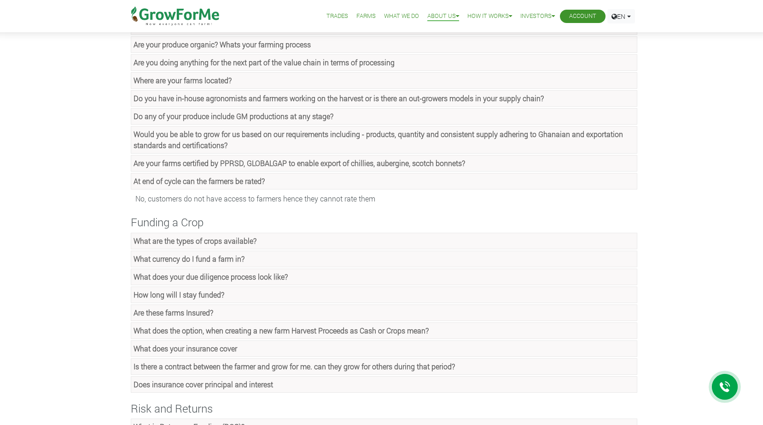
click at [215, 184] on strong "At end of cycle can the farmers be rated?" at bounding box center [198, 181] width 131 height 10
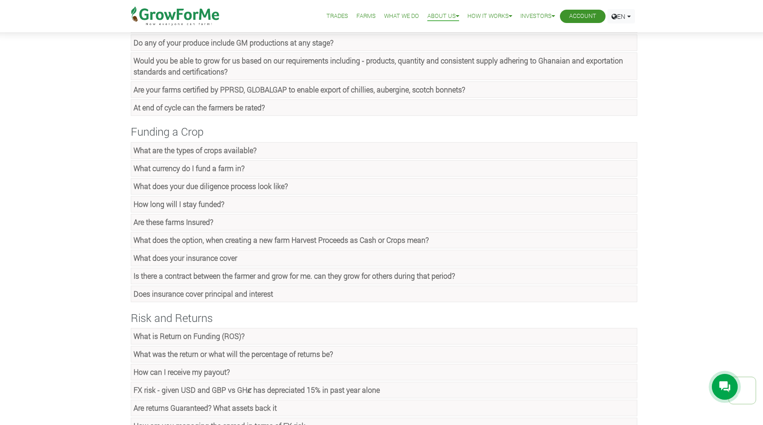
scroll to position [230, 0]
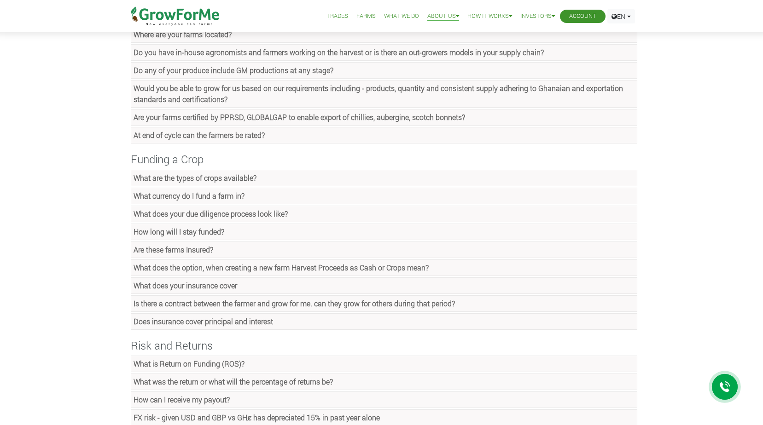
click at [209, 179] on strong "What are the types of crops available?" at bounding box center [194, 178] width 123 height 10
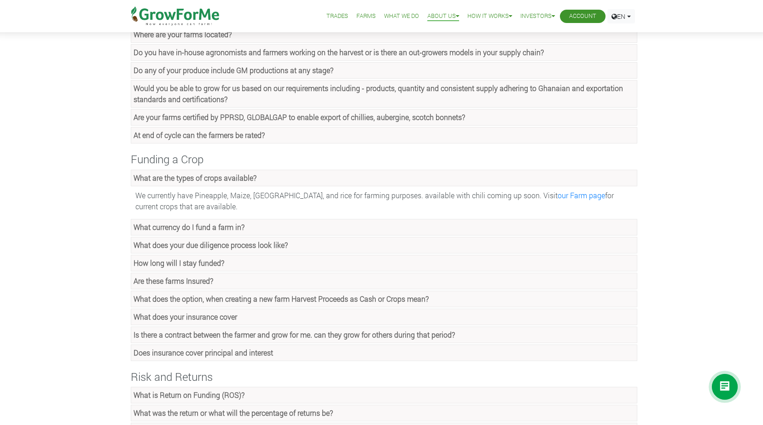
click at [160, 185] on link "What are the types of crops available?" at bounding box center [384, 178] width 506 height 17
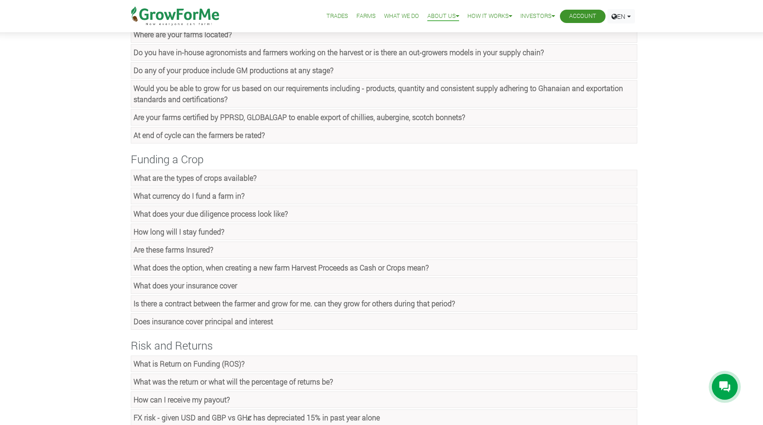
click at [211, 195] on strong "What currency do I fund a farm in?" at bounding box center [188, 196] width 111 height 10
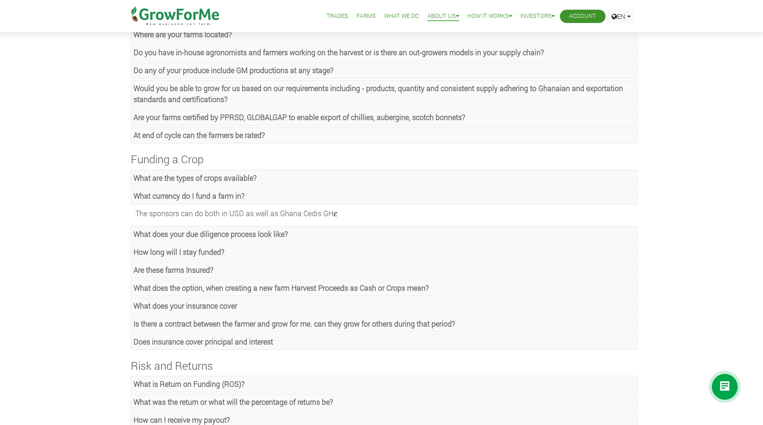
scroll to position [276, 0]
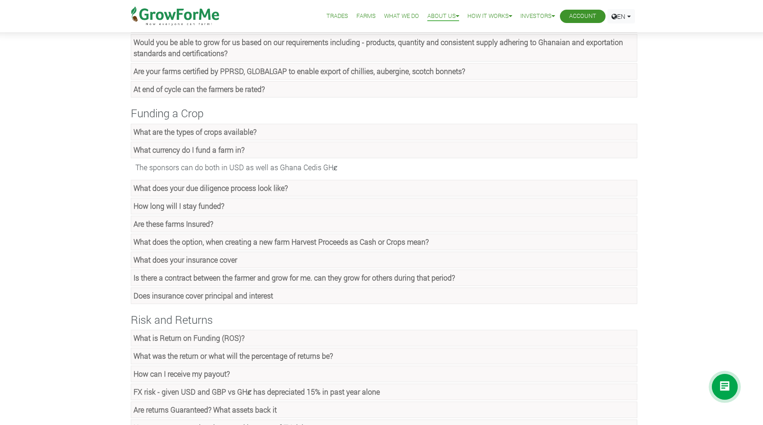
click at [186, 149] on strong "What currency do I fund a farm in?" at bounding box center [188, 150] width 111 height 10
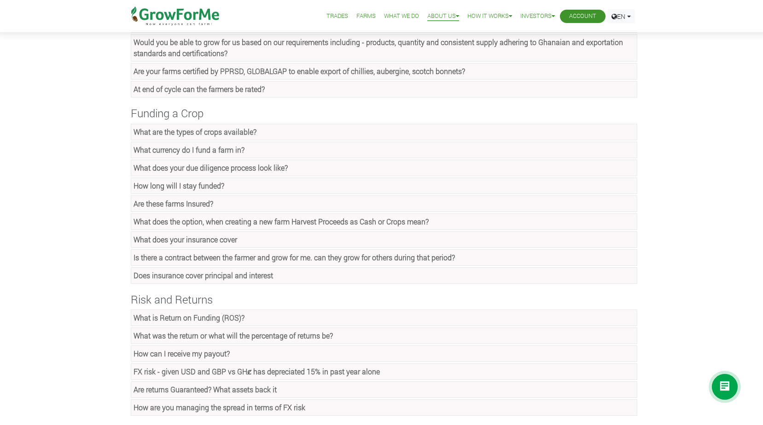
click at [157, 168] on strong "What does your due diligence process look like?" at bounding box center [210, 168] width 154 height 10
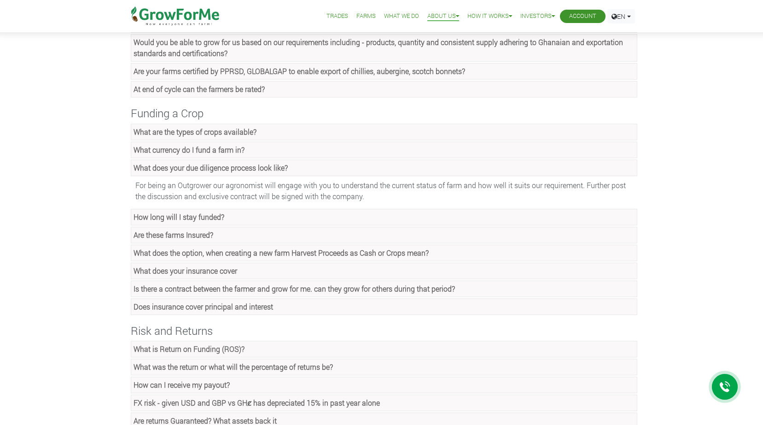
click at [220, 267] on strong "What does your insurance cover" at bounding box center [185, 271] width 104 height 10
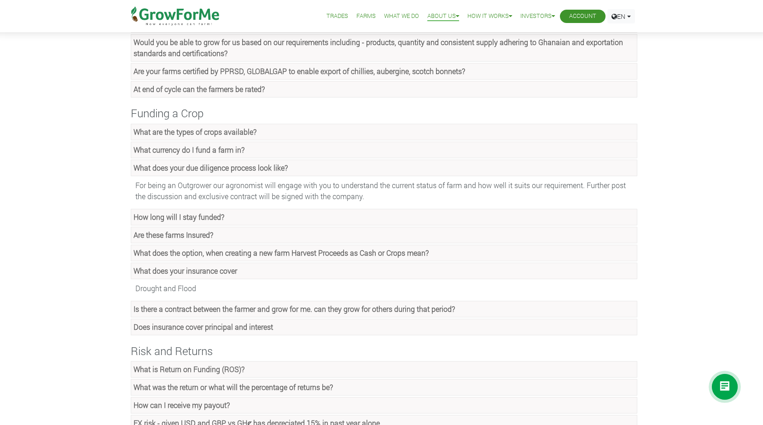
click at [215, 268] on strong "What does your insurance cover" at bounding box center [185, 271] width 104 height 10
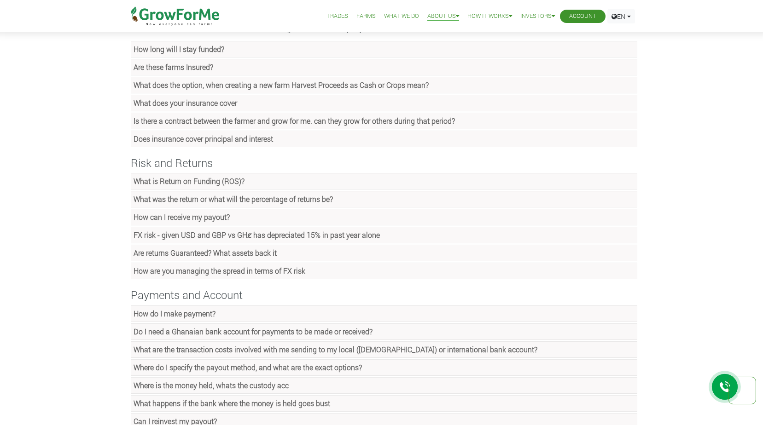
scroll to position [460, 0]
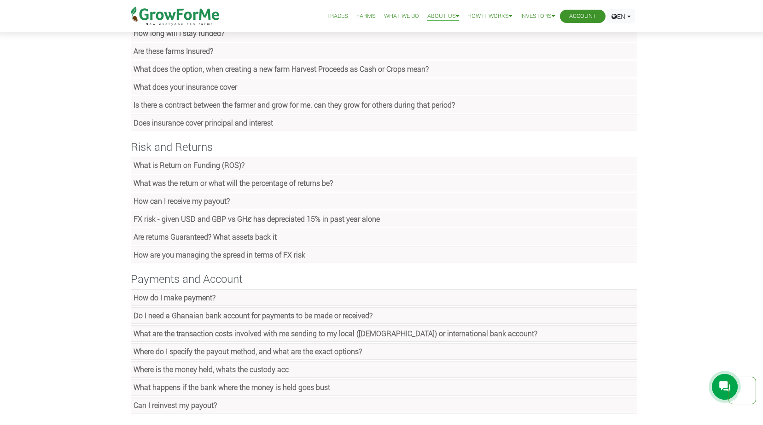
click at [215, 167] on strong "What is Return on Funding (ROS)?" at bounding box center [188, 165] width 111 height 10
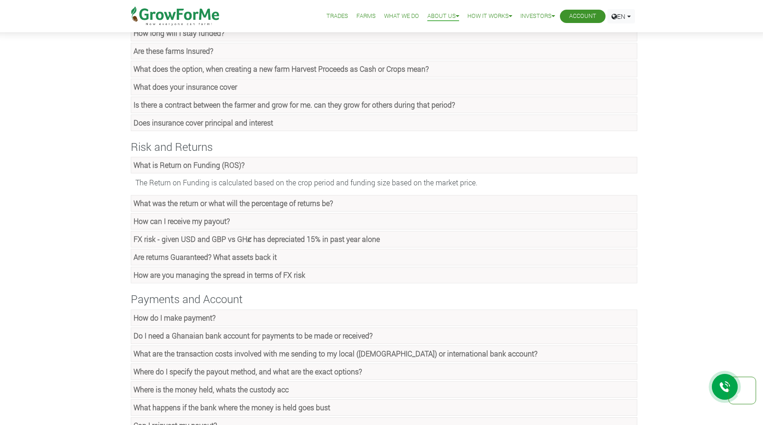
click at [200, 167] on strong "What is Return on Funding (ROS)?" at bounding box center [188, 165] width 111 height 10
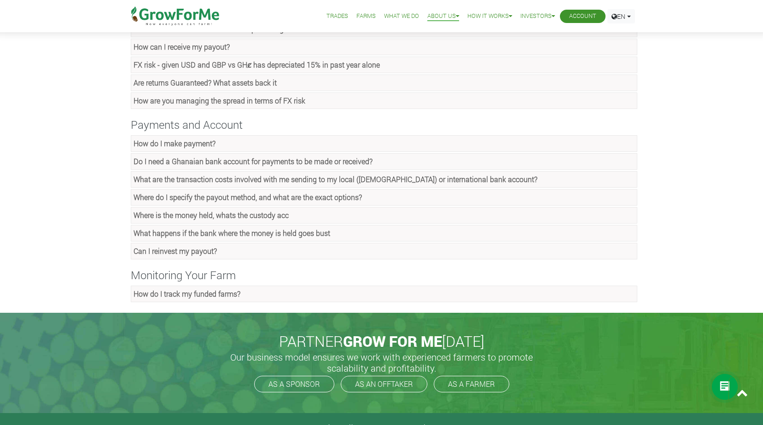
scroll to position [598, 0]
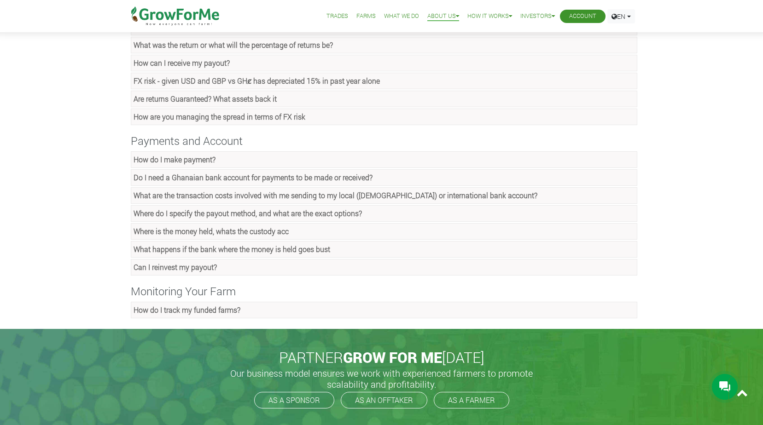
click at [249, 167] on link "How do I make payment?" at bounding box center [384, 159] width 506 height 17
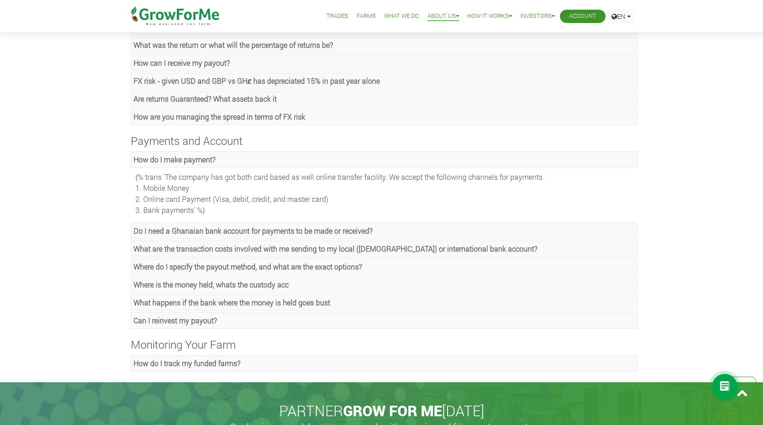
click at [251, 157] on link "How do I make payment?" at bounding box center [384, 159] width 506 height 17
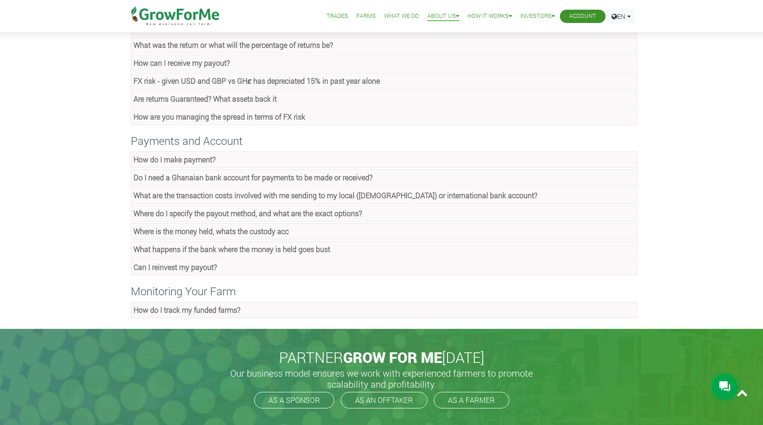
click at [302, 183] on link "Do I need a Ghanaian bank account for payments to be made or received?" at bounding box center [384, 177] width 506 height 17
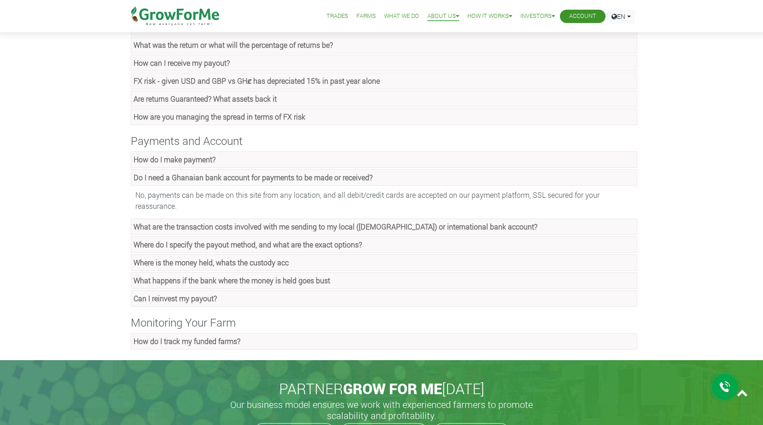
click at [244, 178] on strong "Do I need a Ghanaian bank account for payments to be made or received?" at bounding box center [252, 178] width 239 height 10
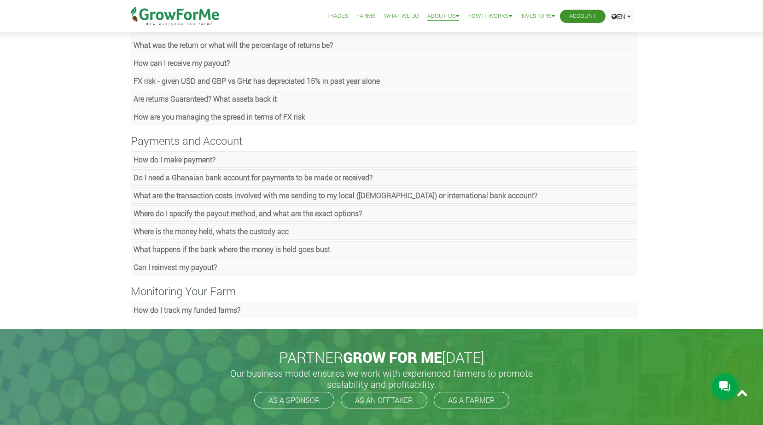
click at [191, 198] on strong "What are the transaction costs involved with me sending to my local (Ghanaian) …" at bounding box center [335, 196] width 404 height 10
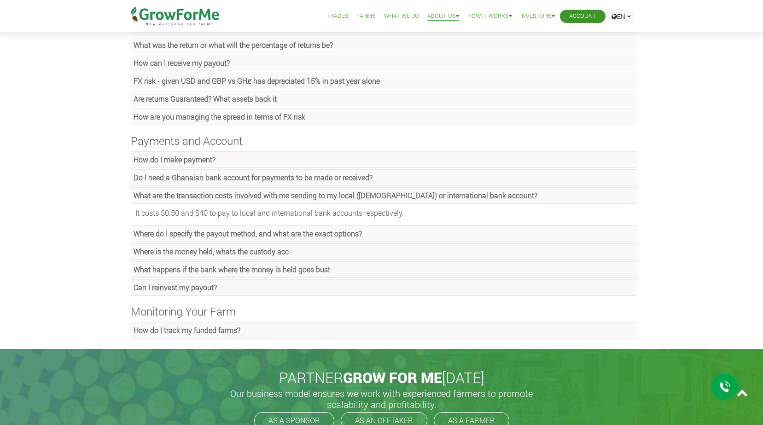
click at [191, 198] on strong "What are the transaction costs involved with me sending to my local (Ghanaian) …" at bounding box center [335, 196] width 404 height 10
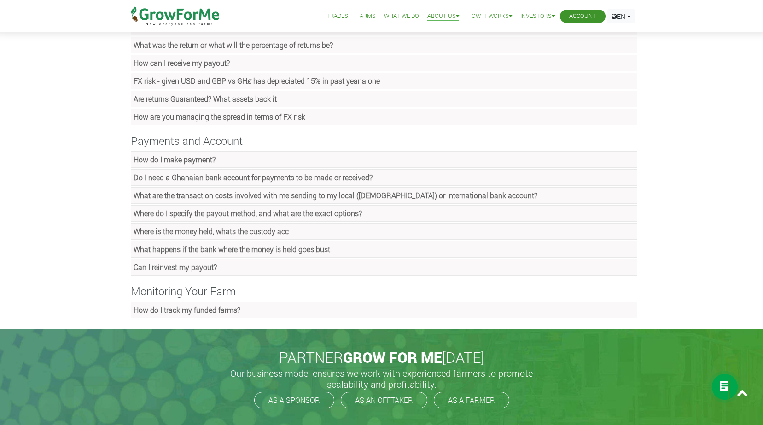
click at [166, 217] on strong "Where do I specify the payout method, and what are the exact options?" at bounding box center [247, 214] width 228 height 10
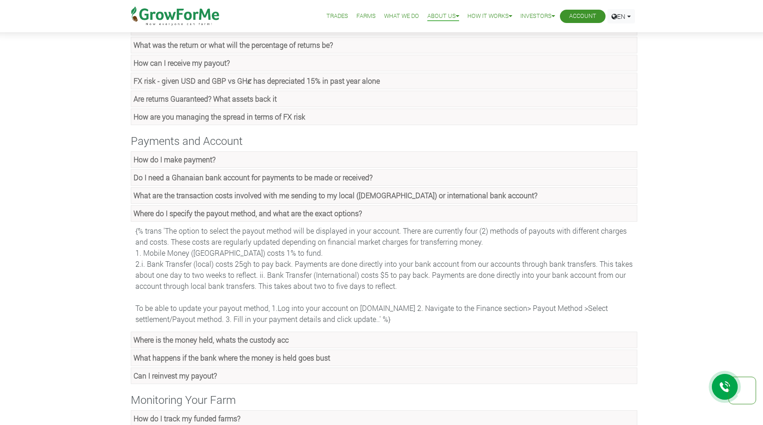
click at [166, 217] on strong "Where do I specify the payout method, and what are the exact options?" at bounding box center [247, 214] width 228 height 10
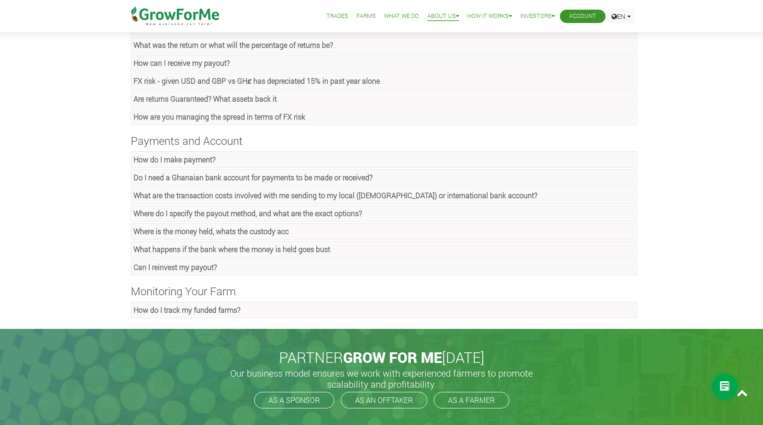
click at [176, 233] on strong "Where is the money held, whats the custody acc" at bounding box center [210, 231] width 155 height 10
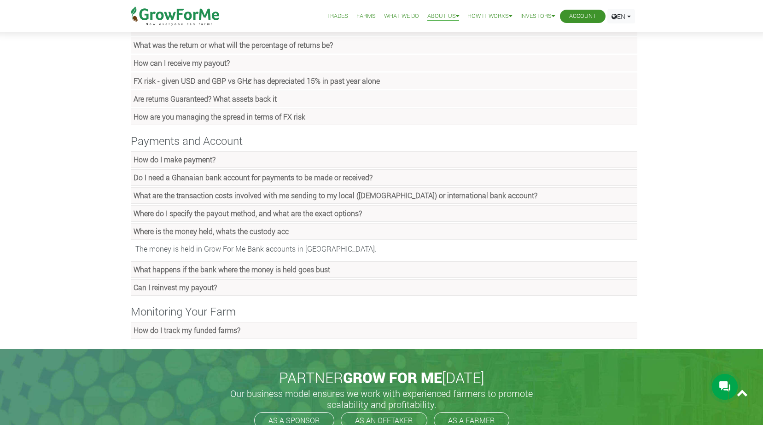
click at [177, 232] on strong "Where is the money held, whats the custody acc" at bounding box center [210, 231] width 155 height 10
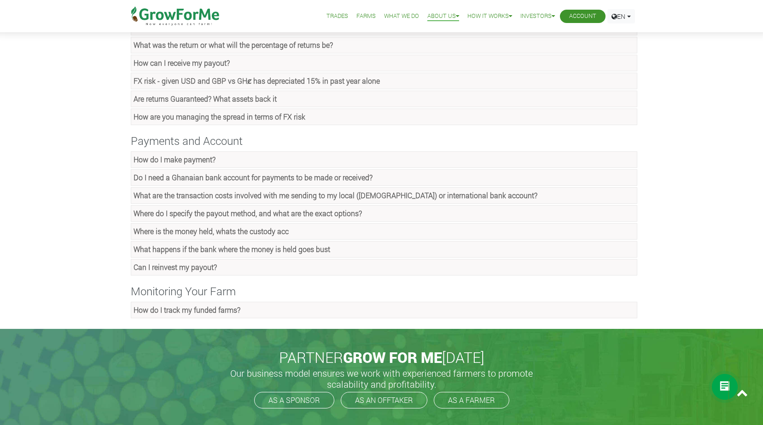
click at [179, 247] on strong "What happens if the bank where the money is held goes bust" at bounding box center [231, 249] width 197 height 10
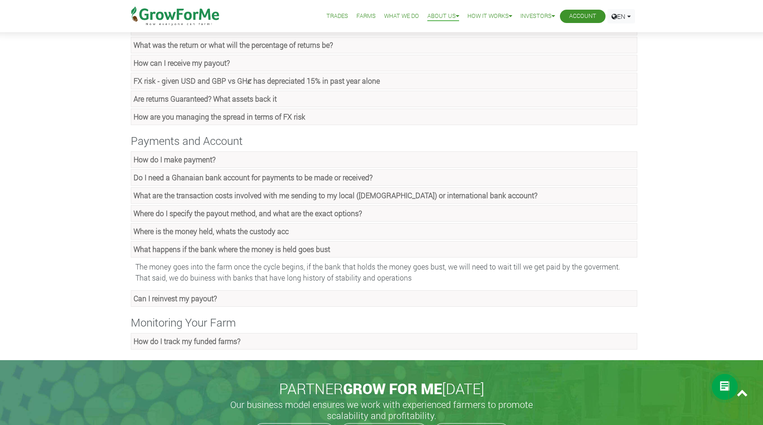
scroll to position [644, 0]
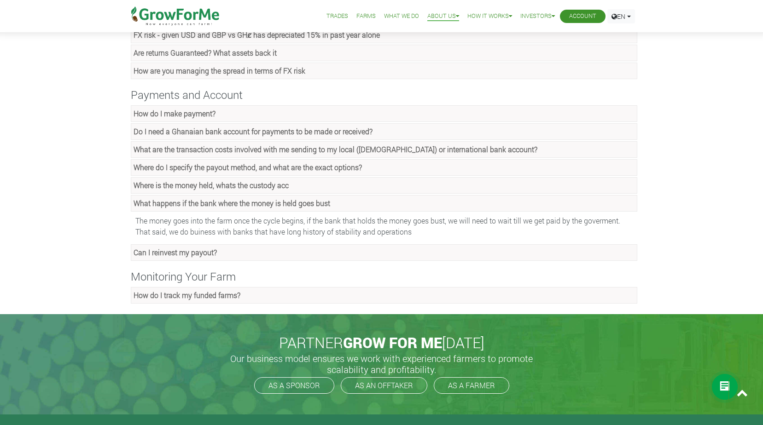
click at [204, 204] on strong "What happens if the bank where the money is held goes bust" at bounding box center [231, 203] width 197 height 10
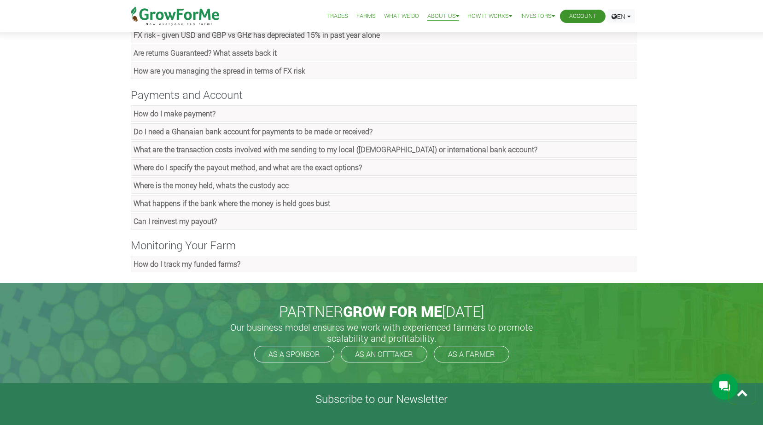
click at [168, 223] on strong "Can I reinvest my payout?" at bounding box center [174, 221] width 83 height 10
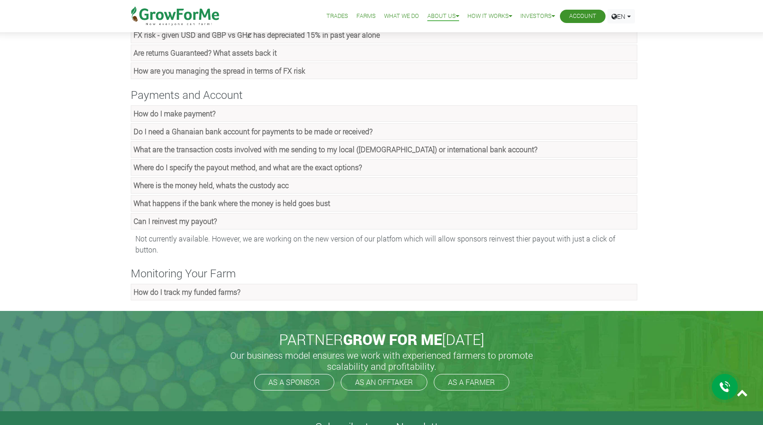
click at [205, 225] on strong "Can I reinvest my payout?" at bounding box center [174, 221] width 83 height 10
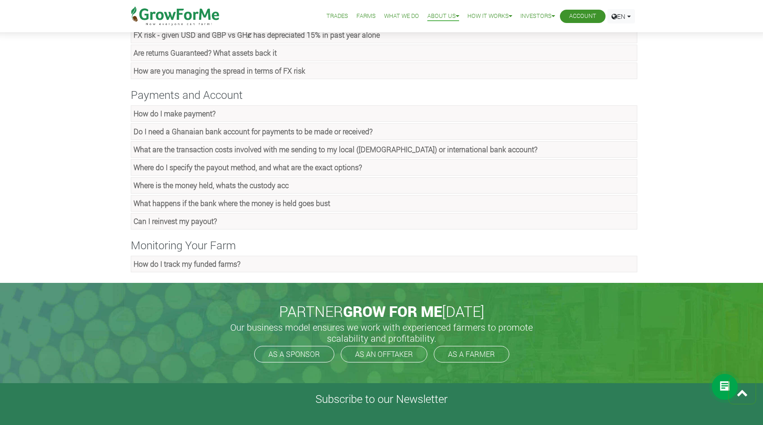
click at [182, 264] on strong "How do I track my funded farms?" at bounding box center [186, 264] width 107 height 10
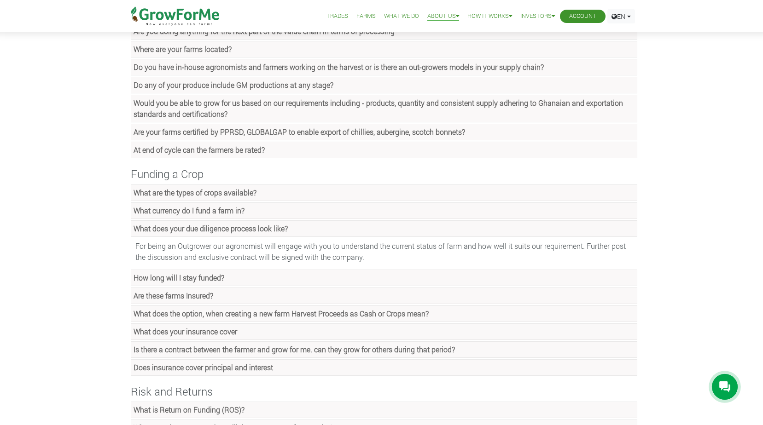
scroll to position [230, 0]
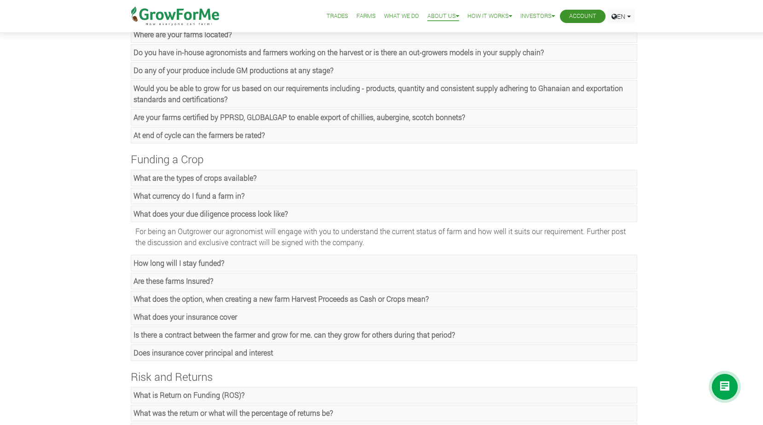
click at [238, 217] on strong "What does your due diligence process look like?" at bounding box center [210, 214] width 154 height 10
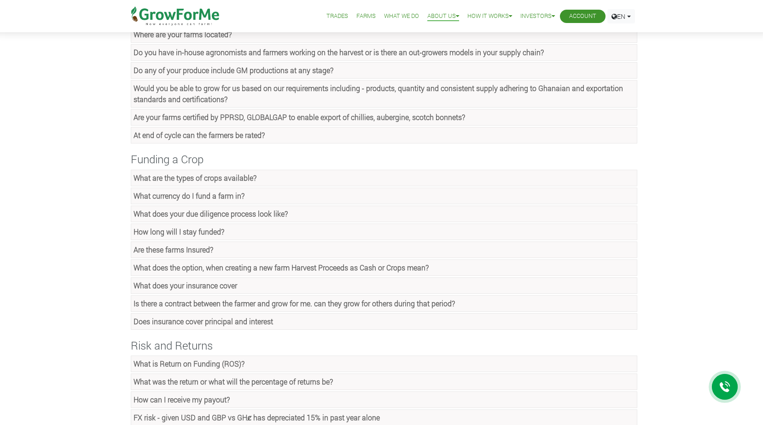
click at [205, 249] on strong "Are these farms Insured?" at bounding box center [173, 250] width 80 height 10
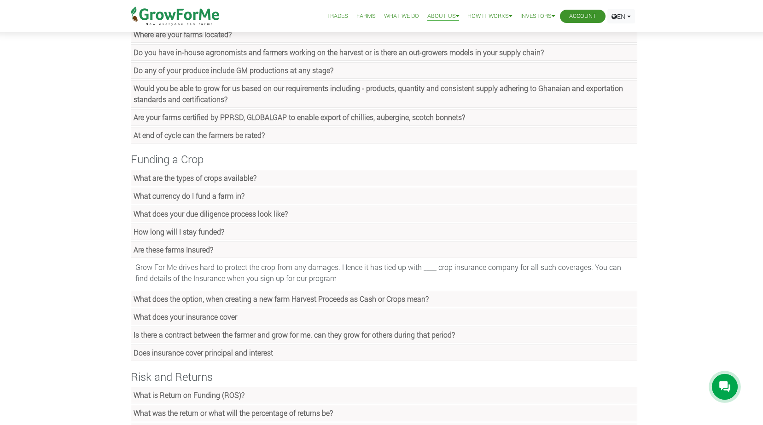
click at [205, 249] on strong "Are these farms Insured?" at bounding box center [173, 250] width 80 height 10
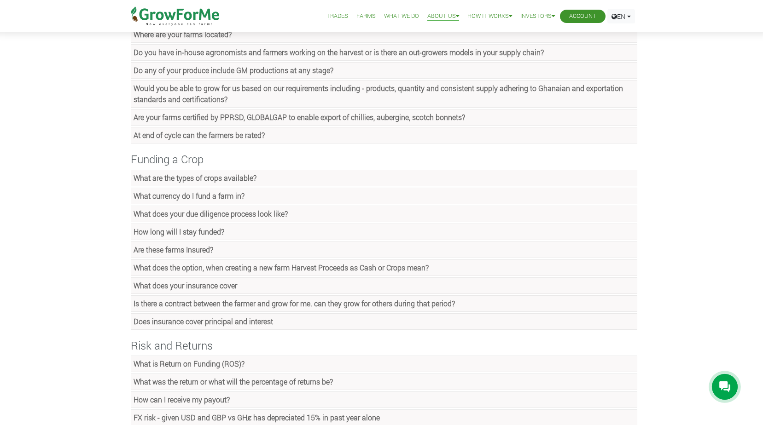
click at [241, 285] on link "What does your insurance cover" at bounding box center [384, 286] width 506 height 17
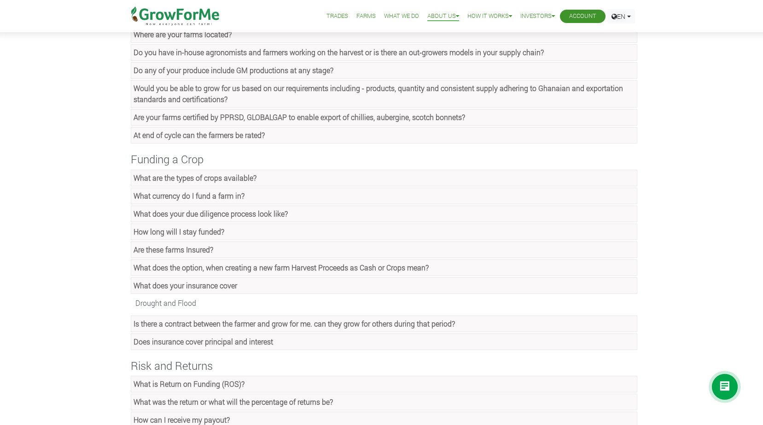
click at [241, 285] on link "What does your insurance cover" at bounding box center [384, 286] width 506 height 17
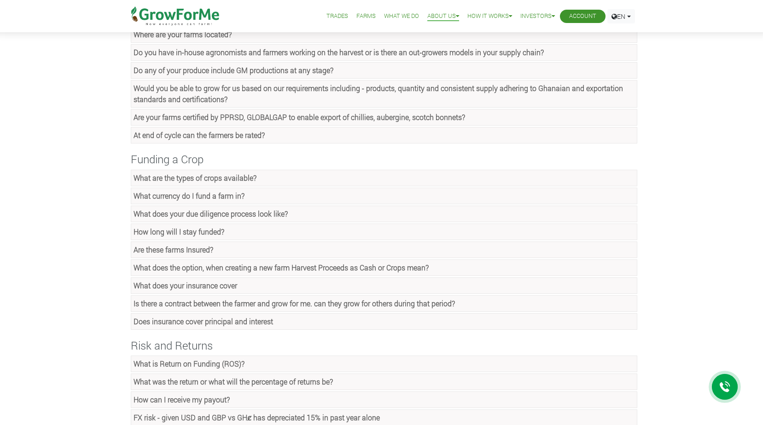
click at [246, 318] on strong "Does insurance cover principal and interest" at bounding box center [202, 322] width 139 height 10
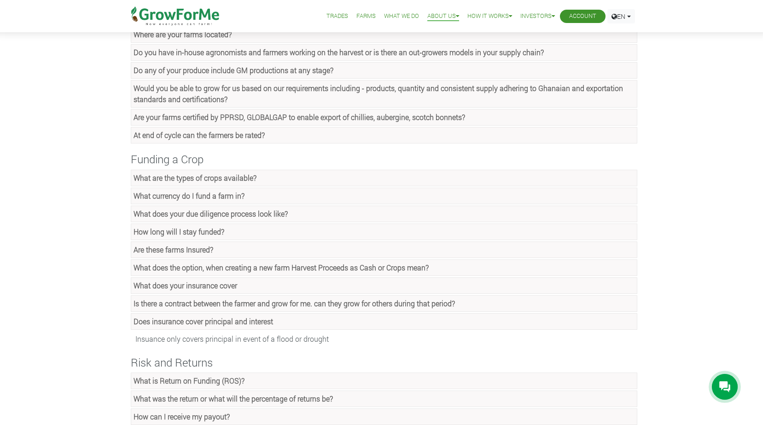
click at [244, 317] on strong "Does insurance cover principal and interest" at bounding box center [202, 322] width 139 height 10
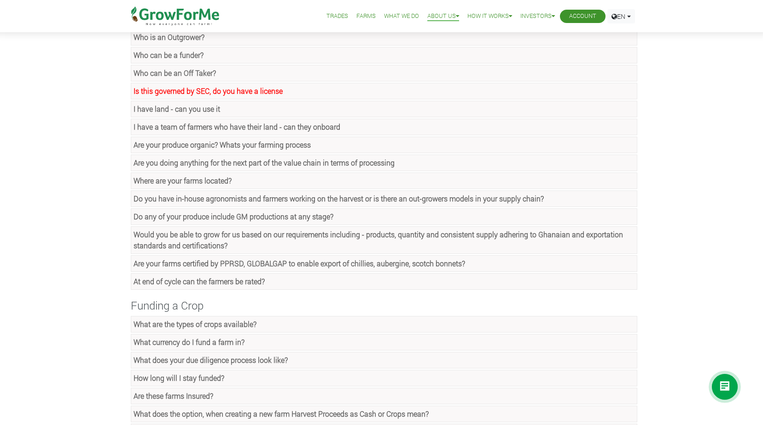
scroll to position [0, 0]
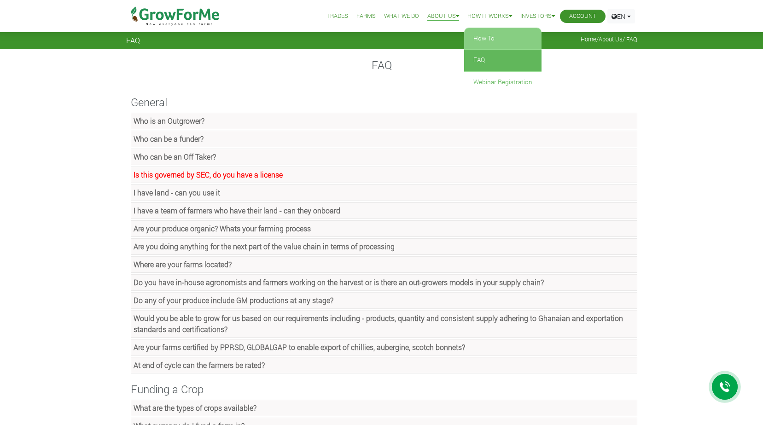
click at [494, 35] on link "How To" at bounding box center [502, 38] width 77 height 21
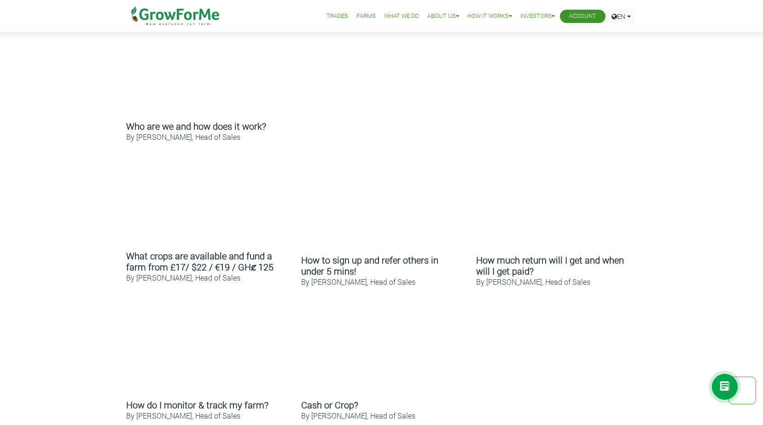
scroll to position [322, 0]
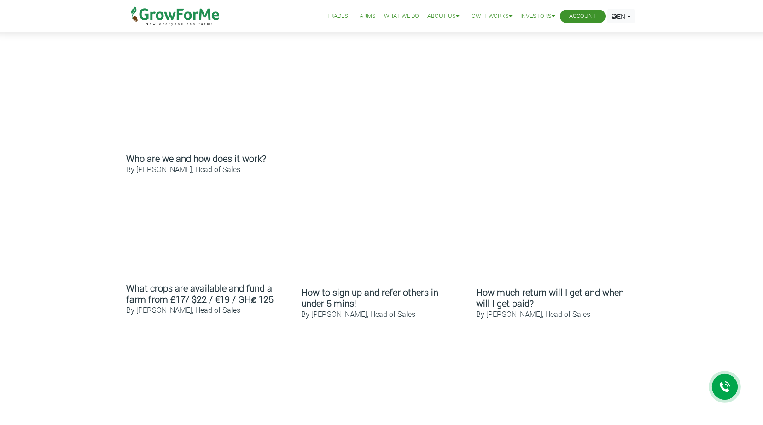
click at [178, 17] on img at bounding box center [175, 16] width 94 height 32
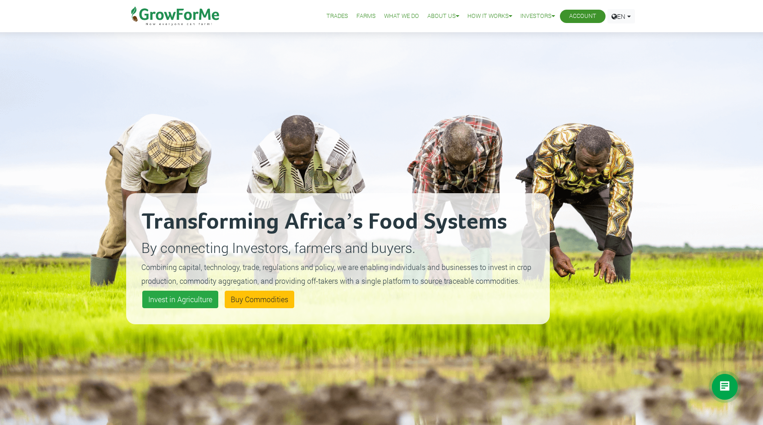
click at [566, 18] on li "Account" at bounding box center [583, 16] width 46 height 13
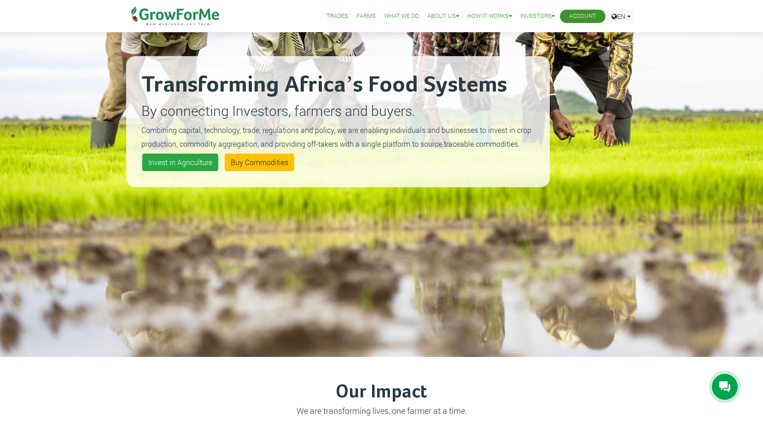
scroll to position [138, 0]
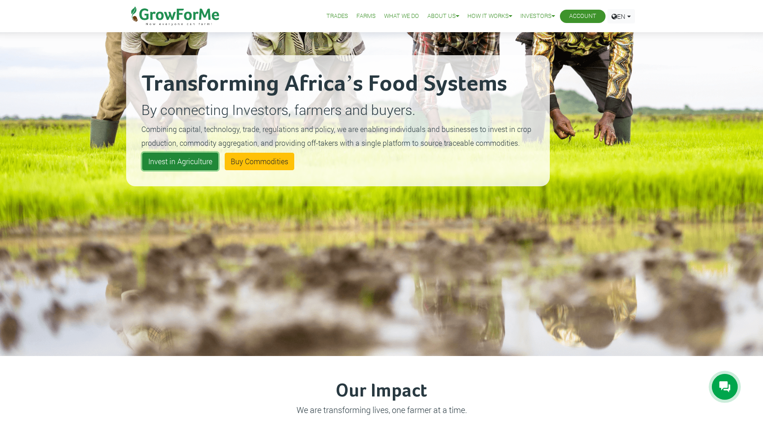
click at [167, 164] on link "Invest in Agriculture" at bounding box center [180, 161] width 76 height 17
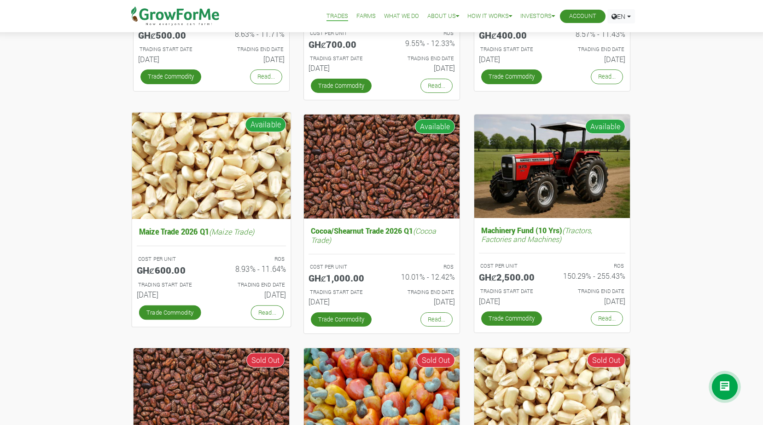
scroll to position [230, 0]
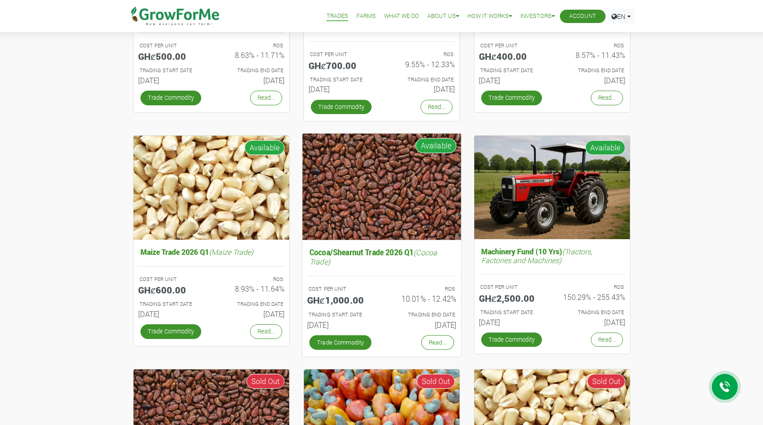
click at [431, 234] on img at bounding box center [381, 186] width 159 height 106
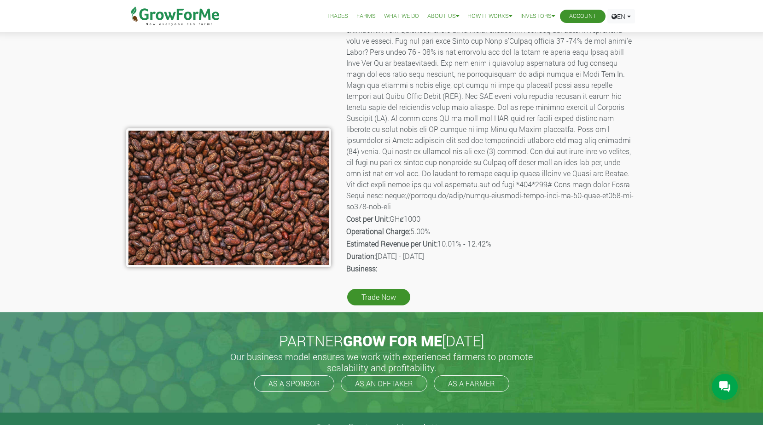
scroll to position [92, 0]
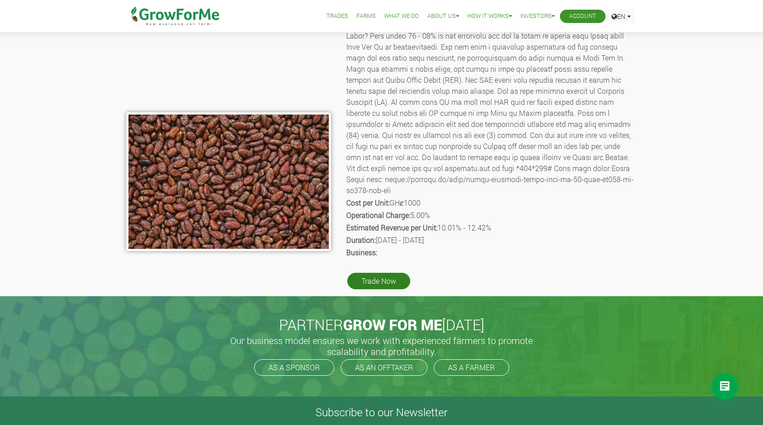
click at [370, 278] on link "Trade Now" at bounding box center [378, 281] width 63 height 17
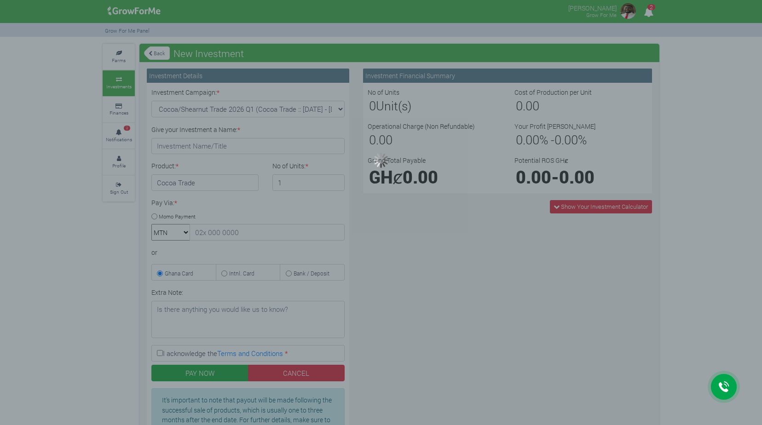
type input "1"
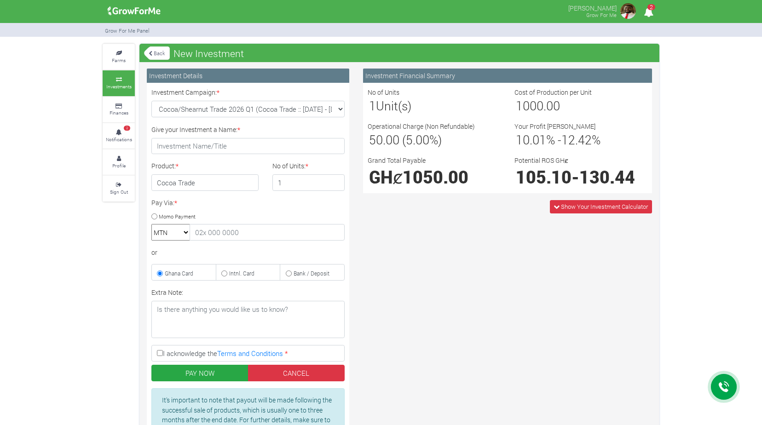
click at [155, 13] on img at bounding box center [133, 11] width 59 height 18
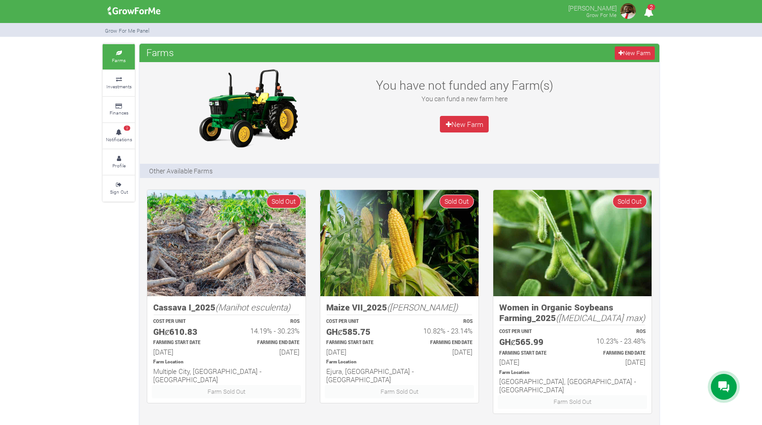
click at [633, 13] on img at bounding box center [628, 11] width 18 height 18
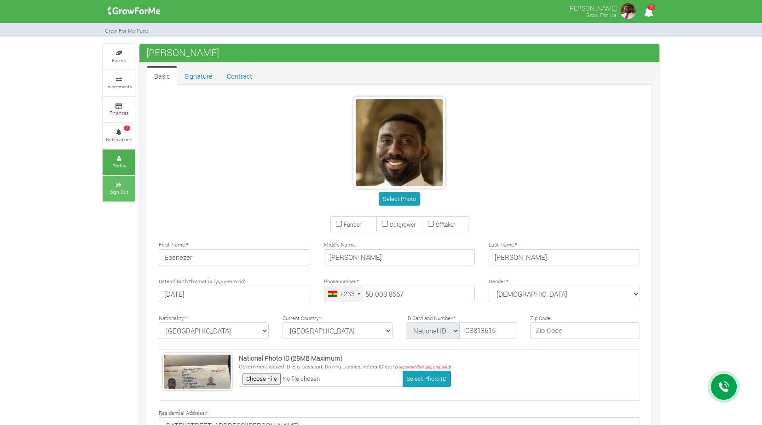
click at [124, 189] on small "Sign Out" at bounding box center [119, 192] width 18 height 6
